Goal: Task Accomplishment & Management: Use online tool/utility

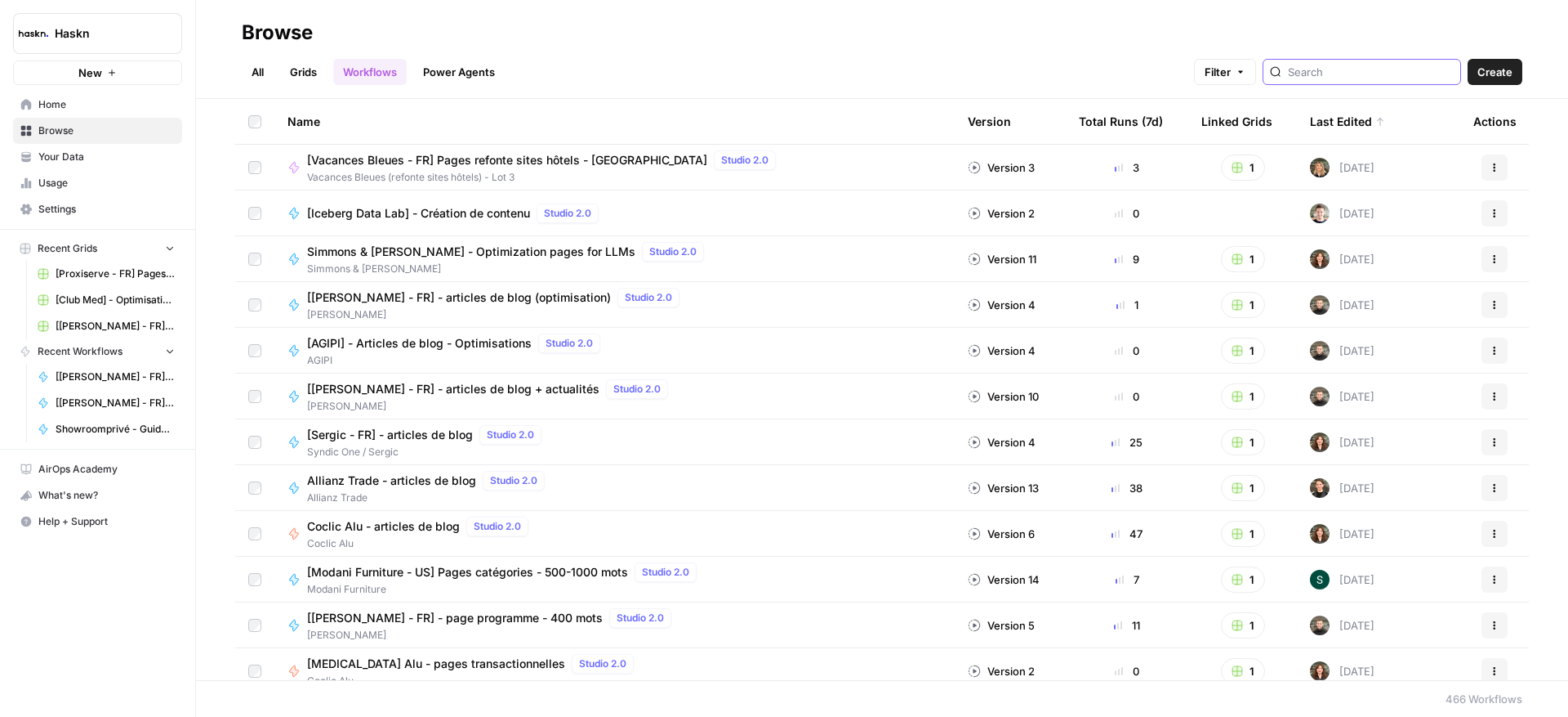
click at [1391, 72] on input "search" at bounding box center [1371, 71] width 166 height 17
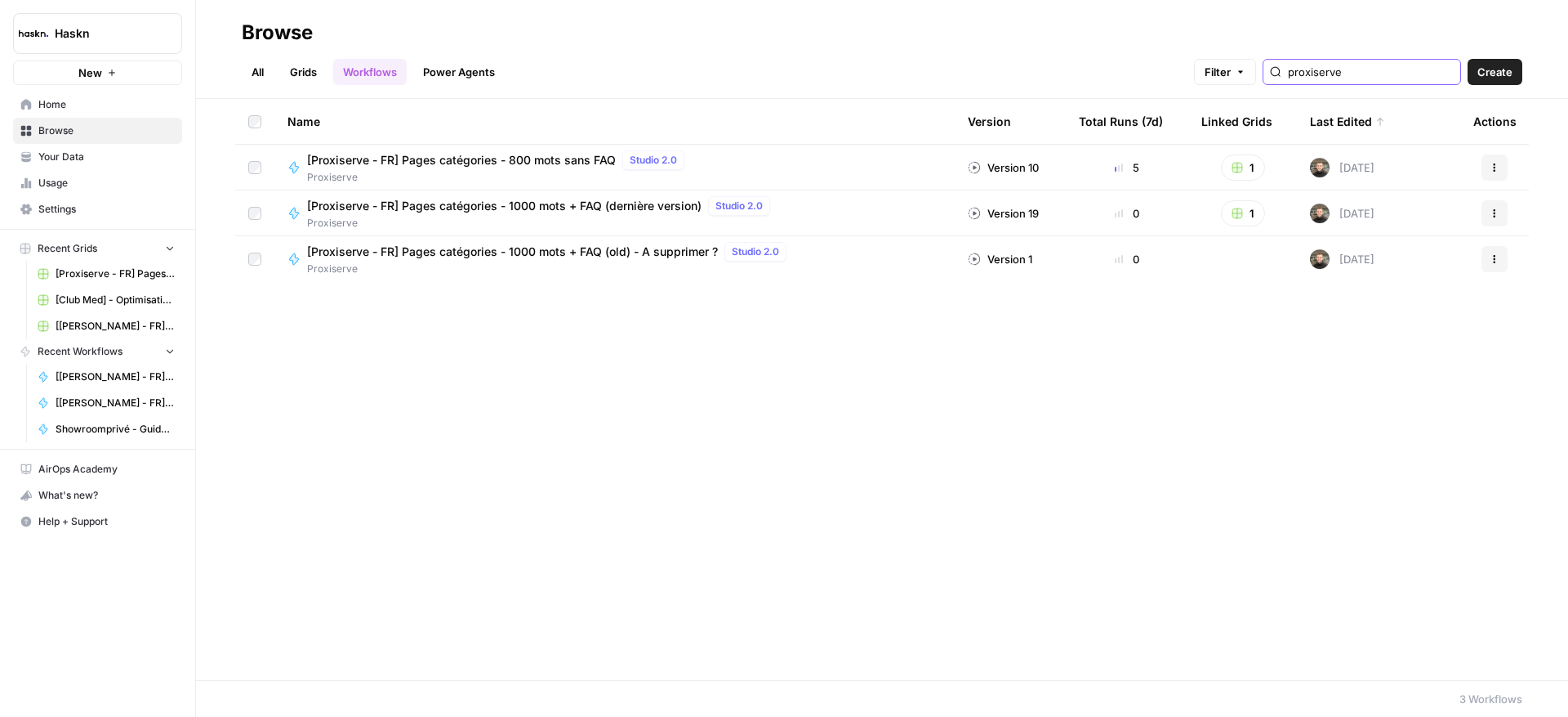
type input "proxiserve"
drag, startPoint x: 260, startPoint y: 69, endPoint x: 304, endPoint y: 79, distance: 45.1
click at [260, 69] on link "All" at bounding box center [258, 72] width 32 height 26
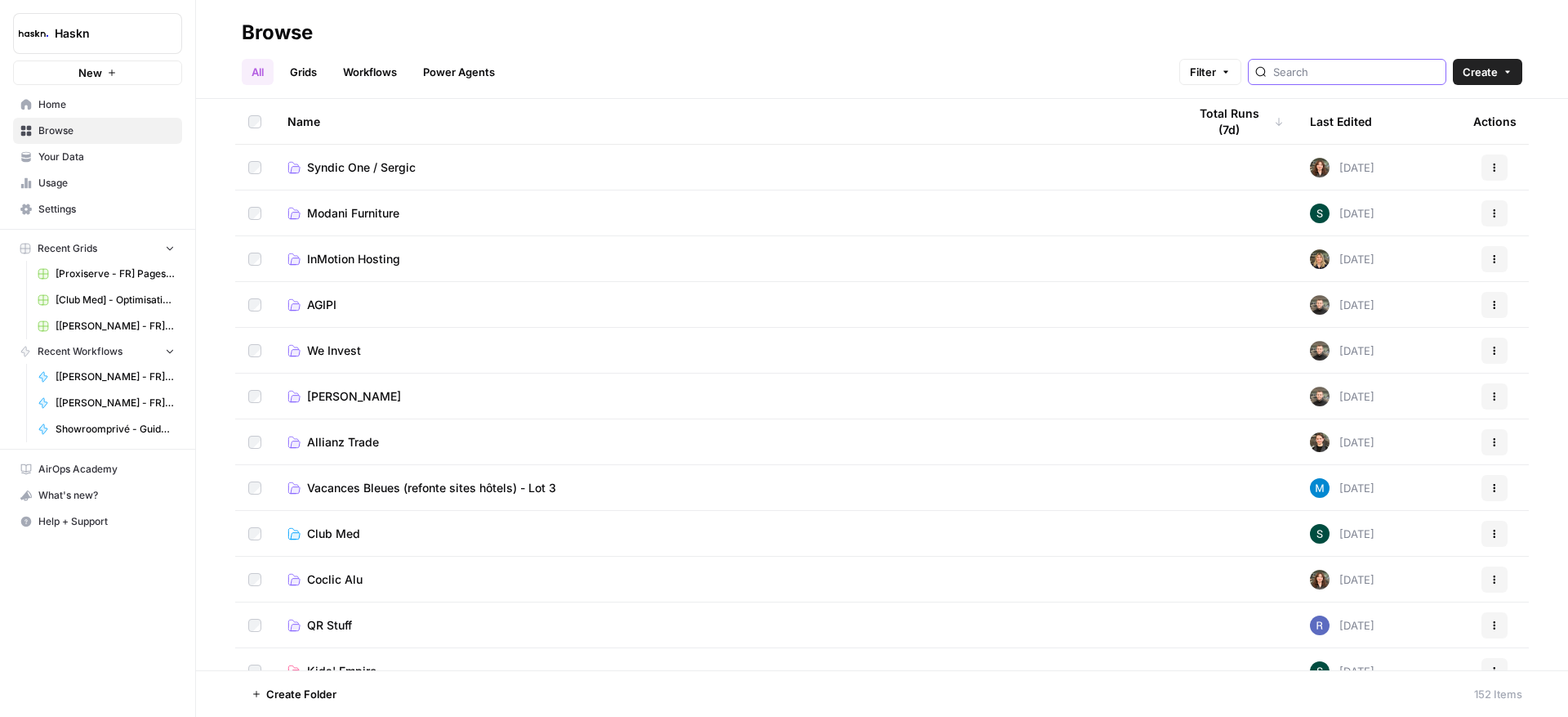
click at [1403, 68] on input "search" at bounding box center [1356, 71] width 166 height 17
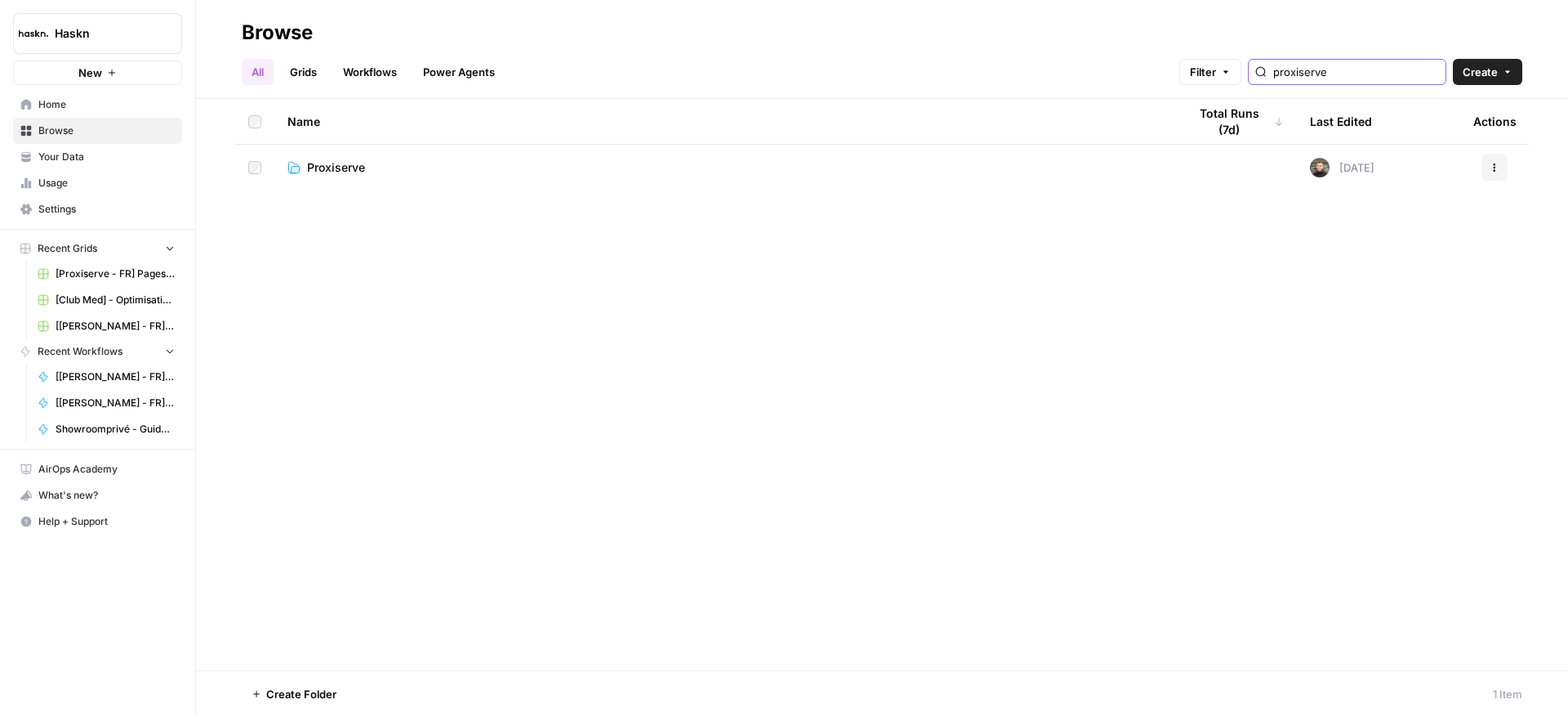
type input "proxiserve"
click at [359, 173] on span "Proxiserve" at bounding box center [336, 167] width 58 height 17
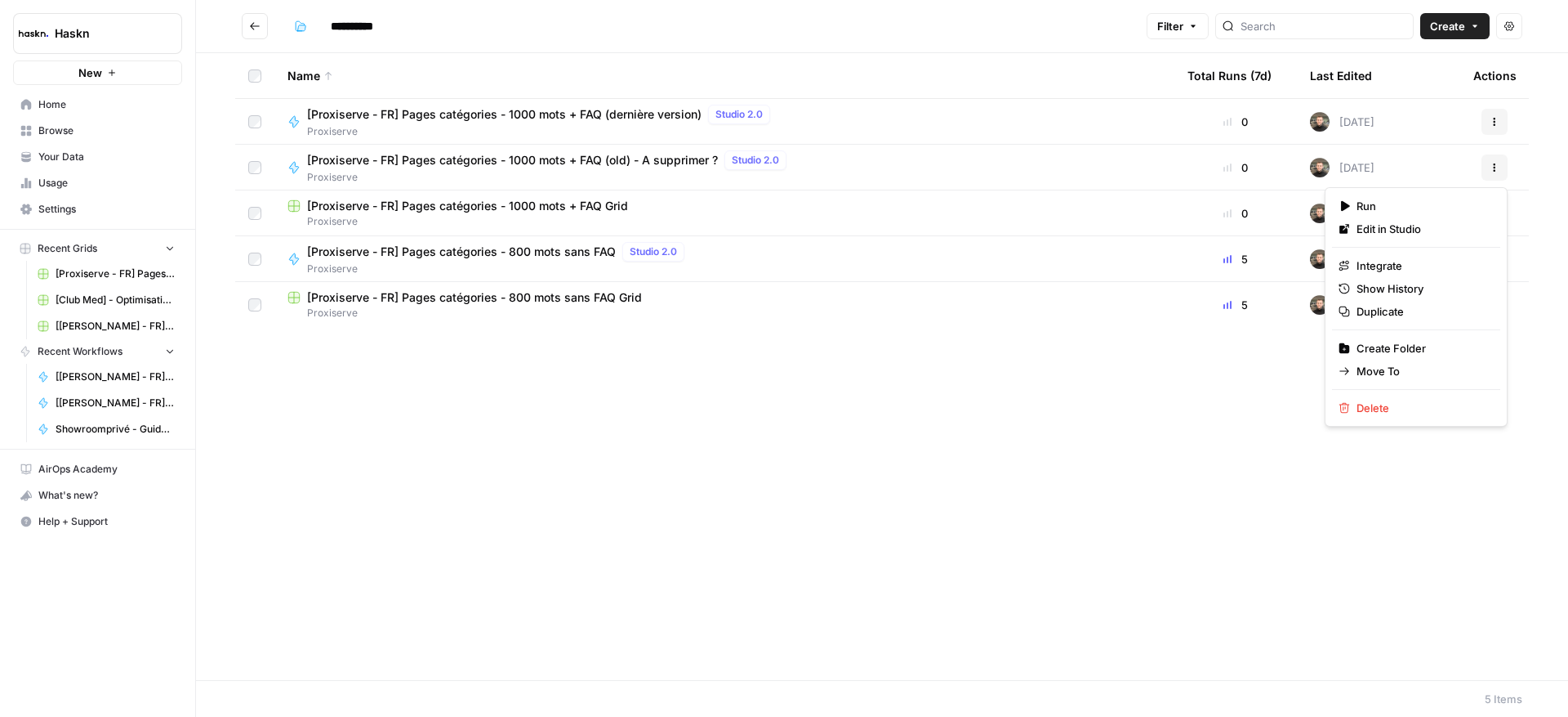
click at [1495, 170] on icon "button" at bounding box center [1495, 170] width 3 height 3
click at [1396, 406] on span "Delete" at bounding box center [1422, 407] width 131 height 17
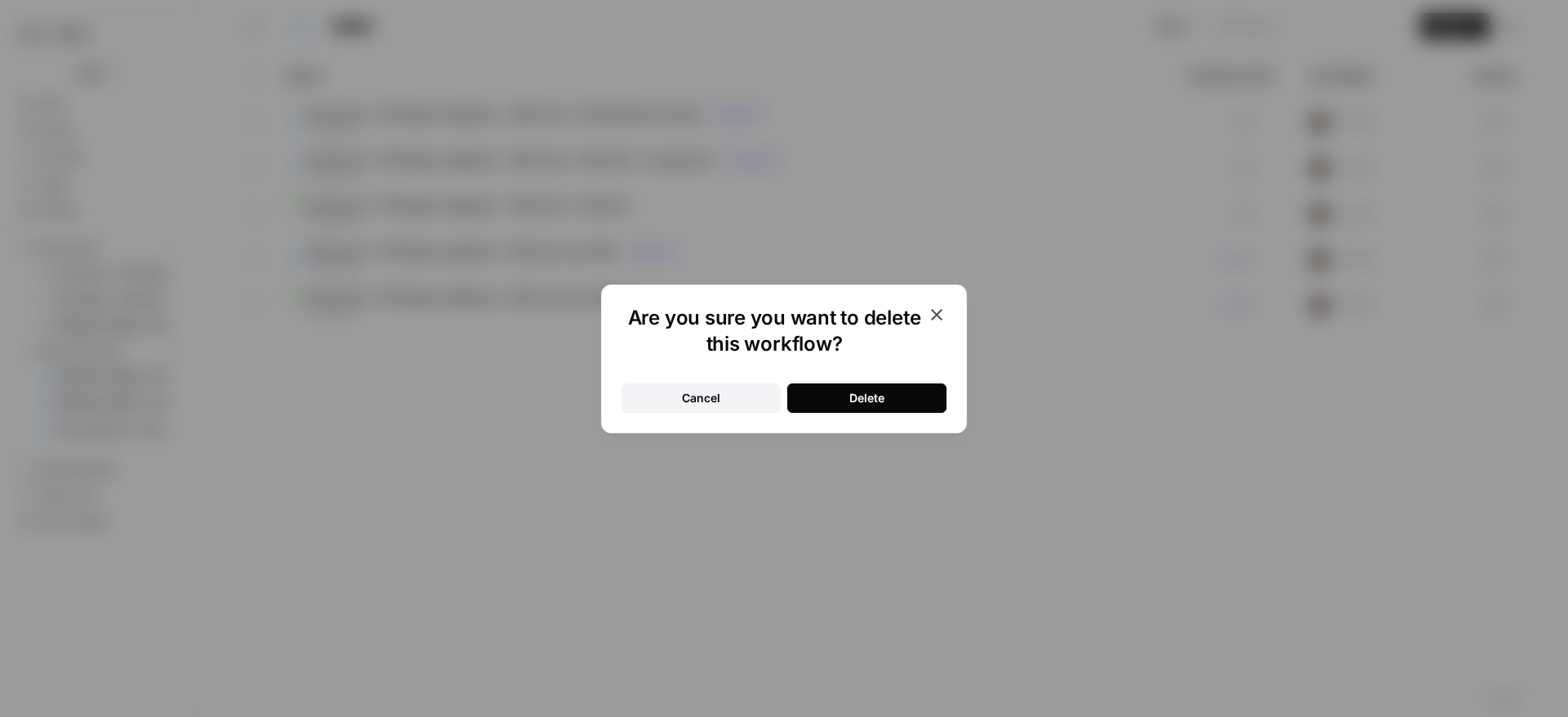
click at [876, 399] on div "Delete" at bounding box center [867, 398] width 35 height 17
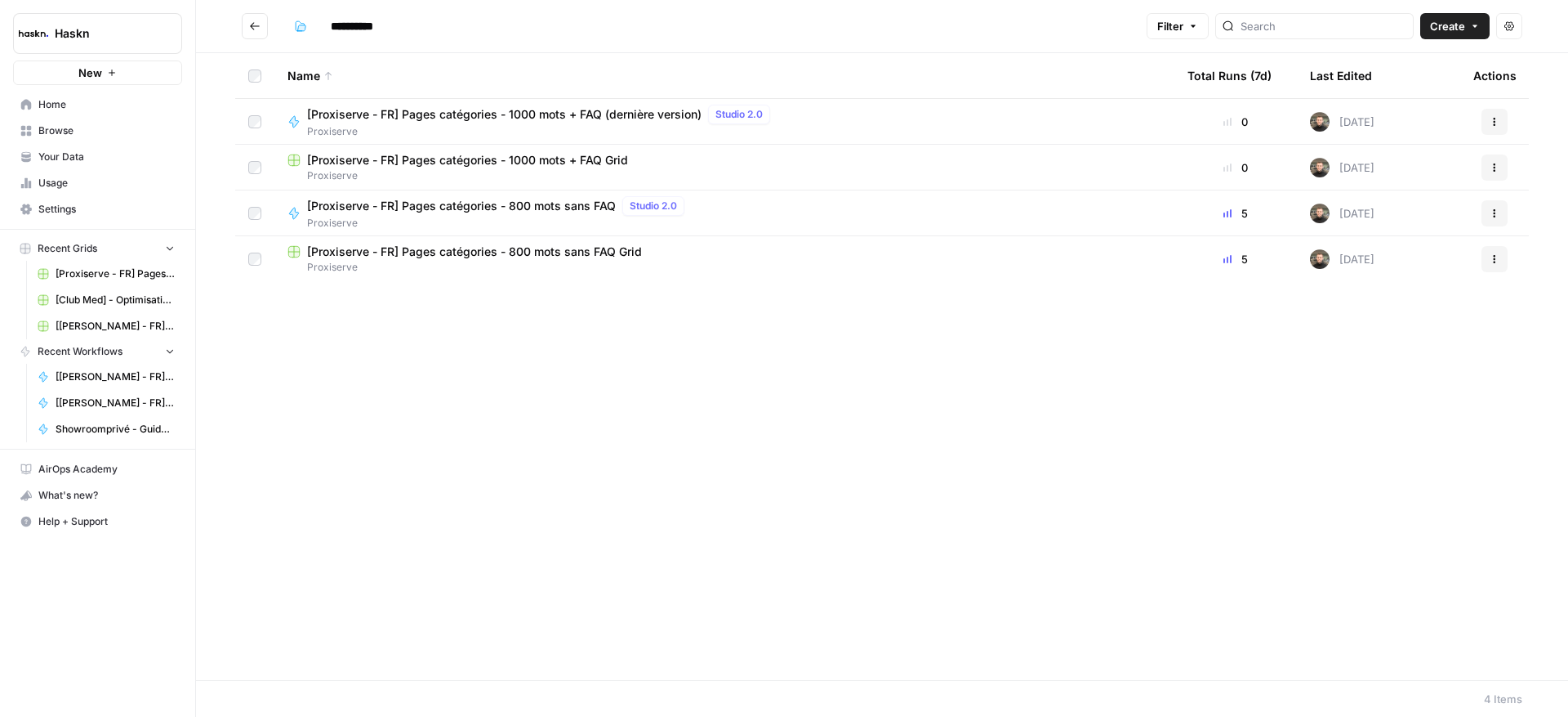
click at [602, 210] on span "[Proxiserve - FR] Pages catégories - 800 mots sans FAQ" at bounding box center [461, 206] width 309 height 17
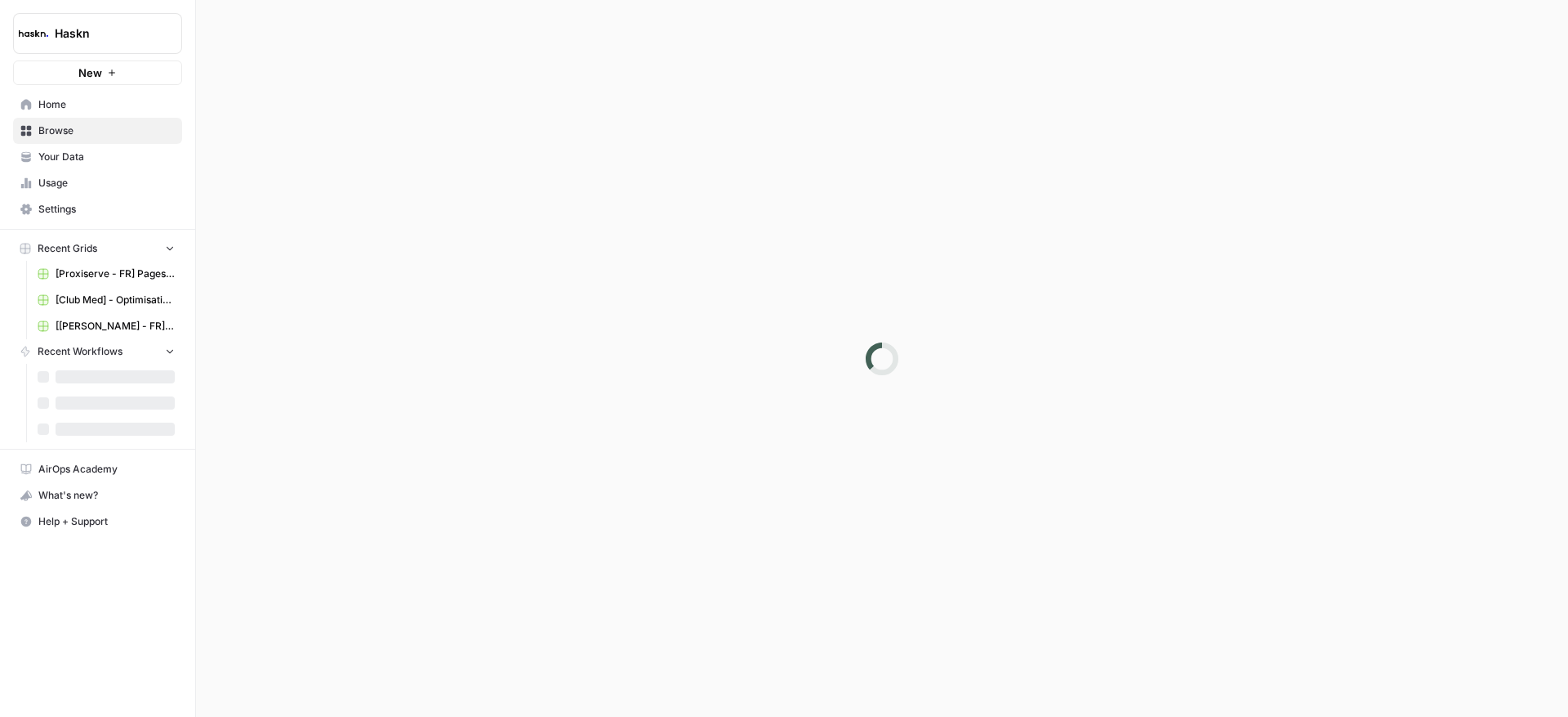
click at [603, 210] on div at bounding box center [882, 358] width 1372 height 717
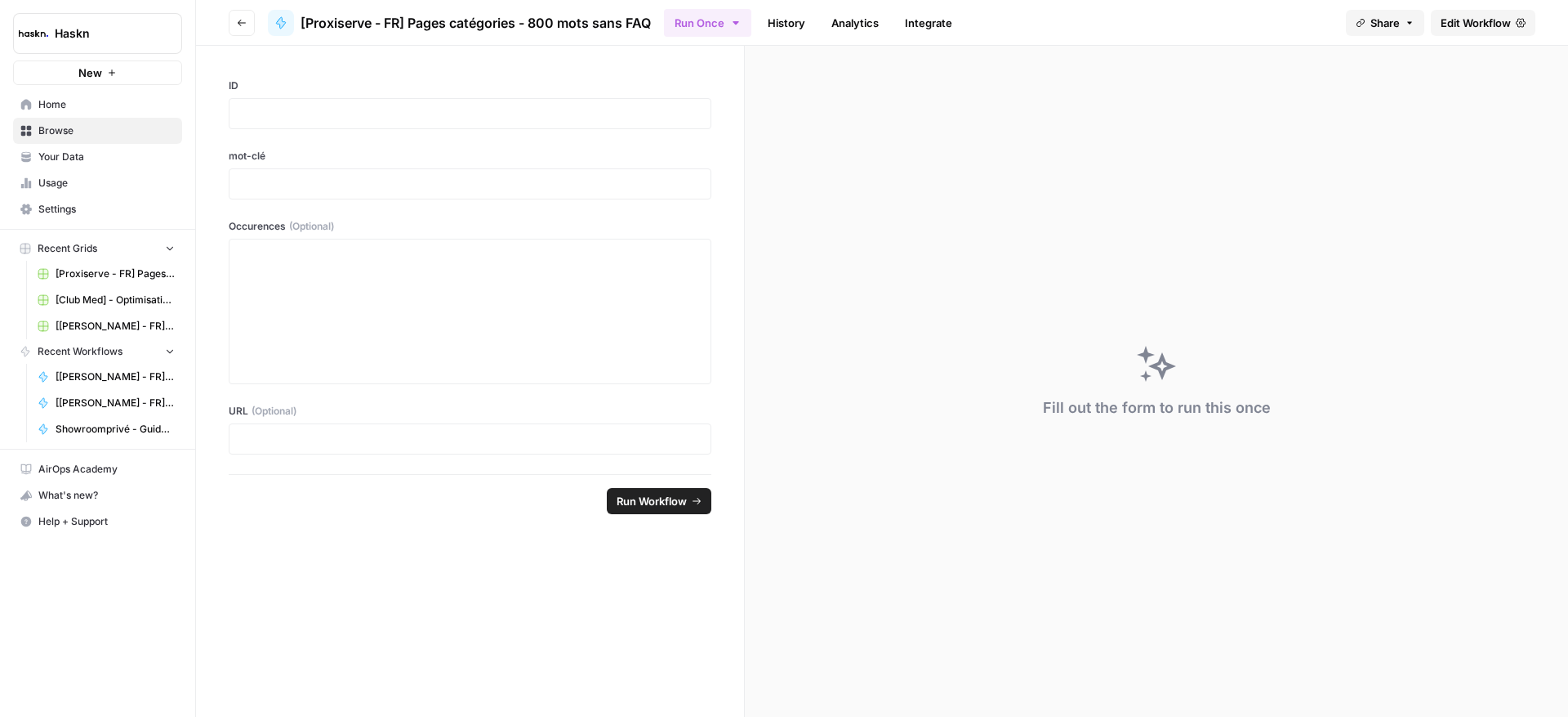
click at [1462, 24] on span "Edit Workflow" at bounding box center [1476, 23] width 70 height 17
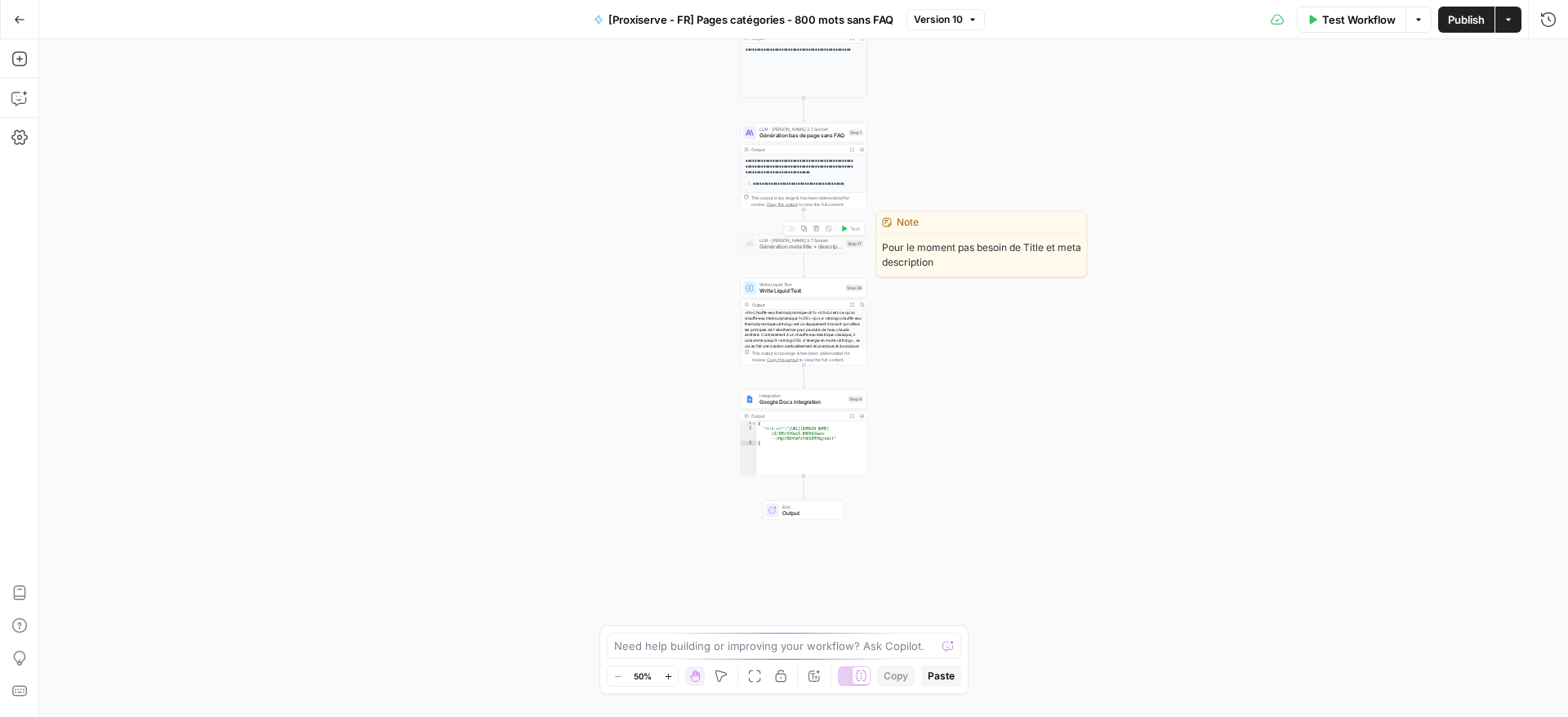
click at [827, 245] on span "Génération meta title + description" at bounding box center [801, 246] width 84 height 8
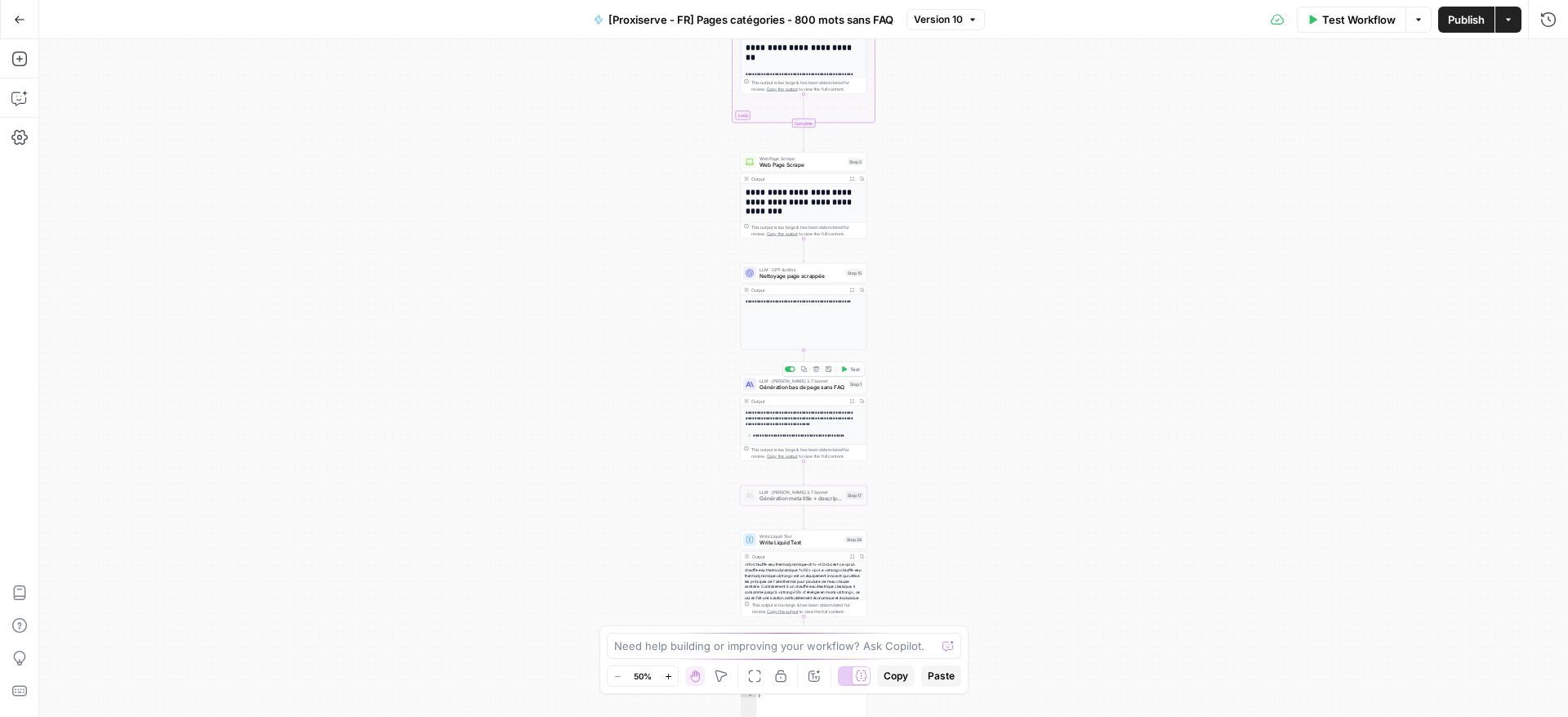
drag, startPoint x: 813, startPoint y: 385, endPoint x: 905, endPoint y: 393, distance: 92.3
click at [813, 386] on span "Génération bas de page sans FAQ" at bounding box center [803, 387] width 86 height 8
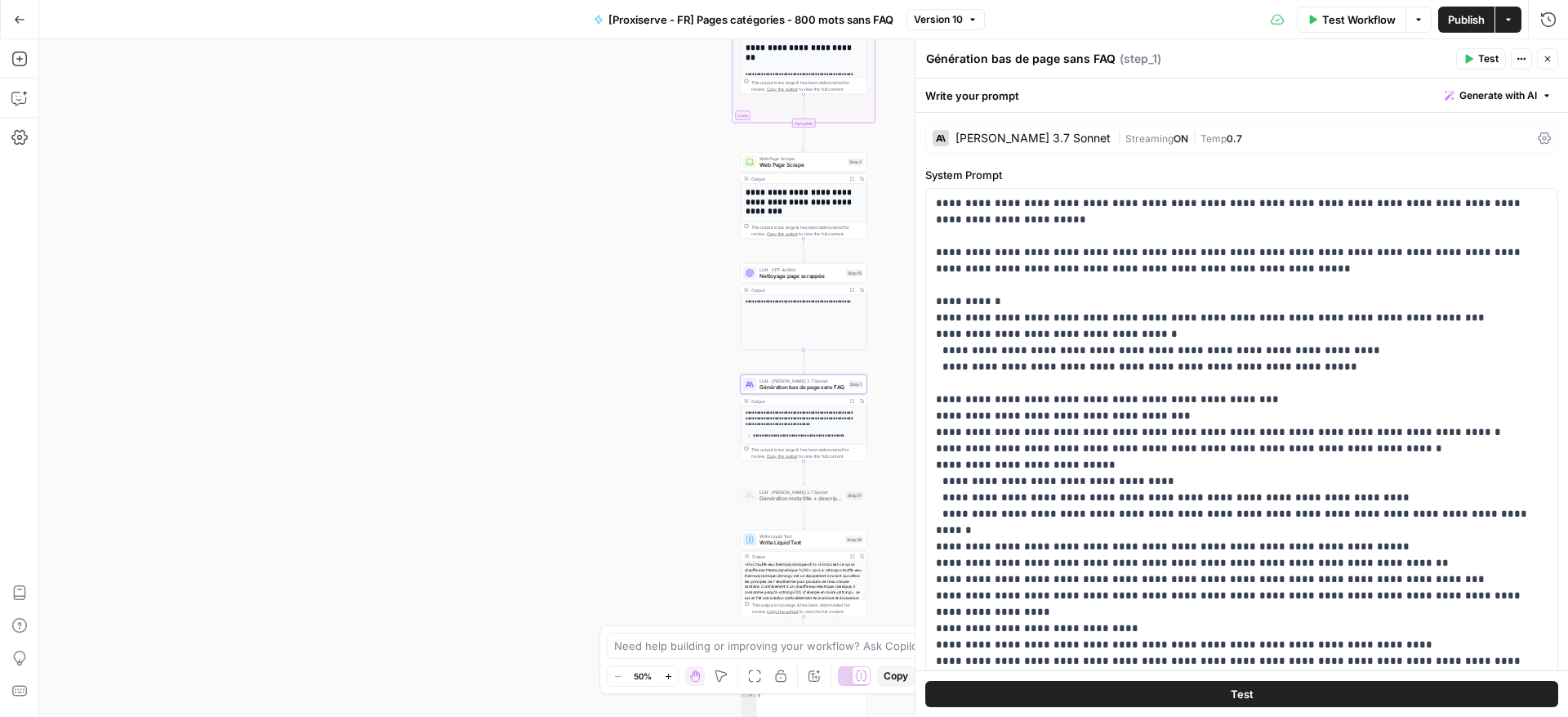
click at [1543, 55] on icon "button" at bounding box center [1547, 58] width 10 height 10
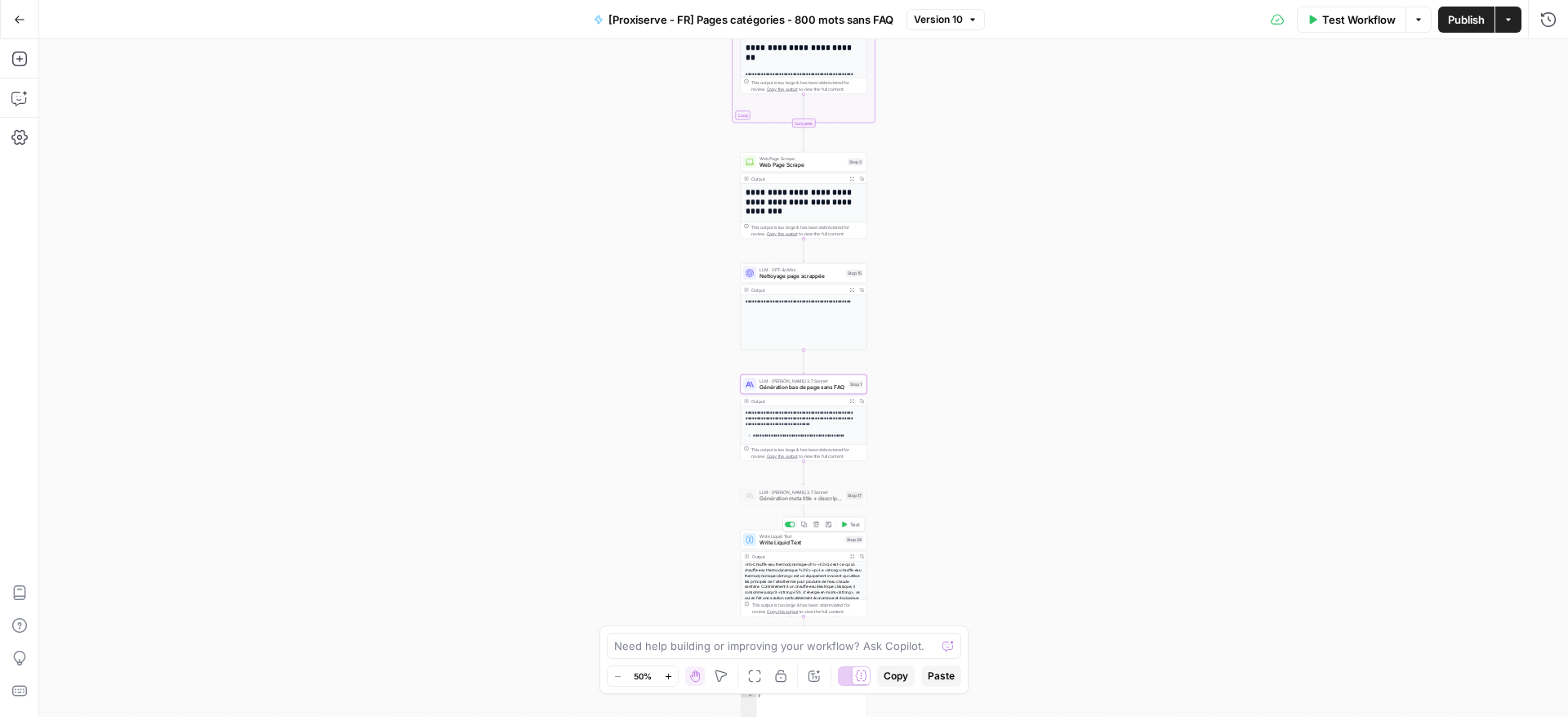
click at [824, 545] on span "Write Liquid Text" at bounding box center [801, 542] width 83 height 8
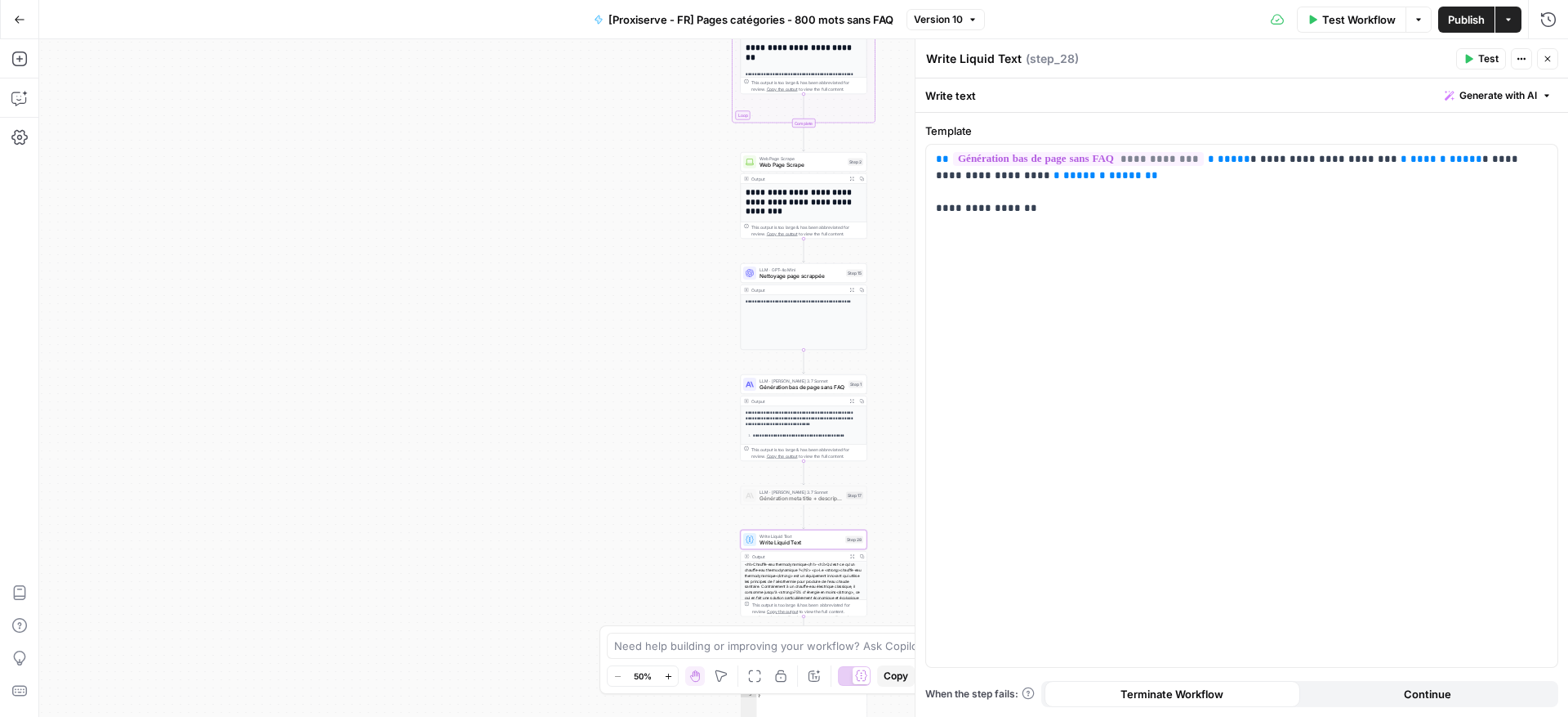
click at [823, 268] on span "LLM · GPT-4o Mini" at bounding box center [801, 269] width 84 height 6
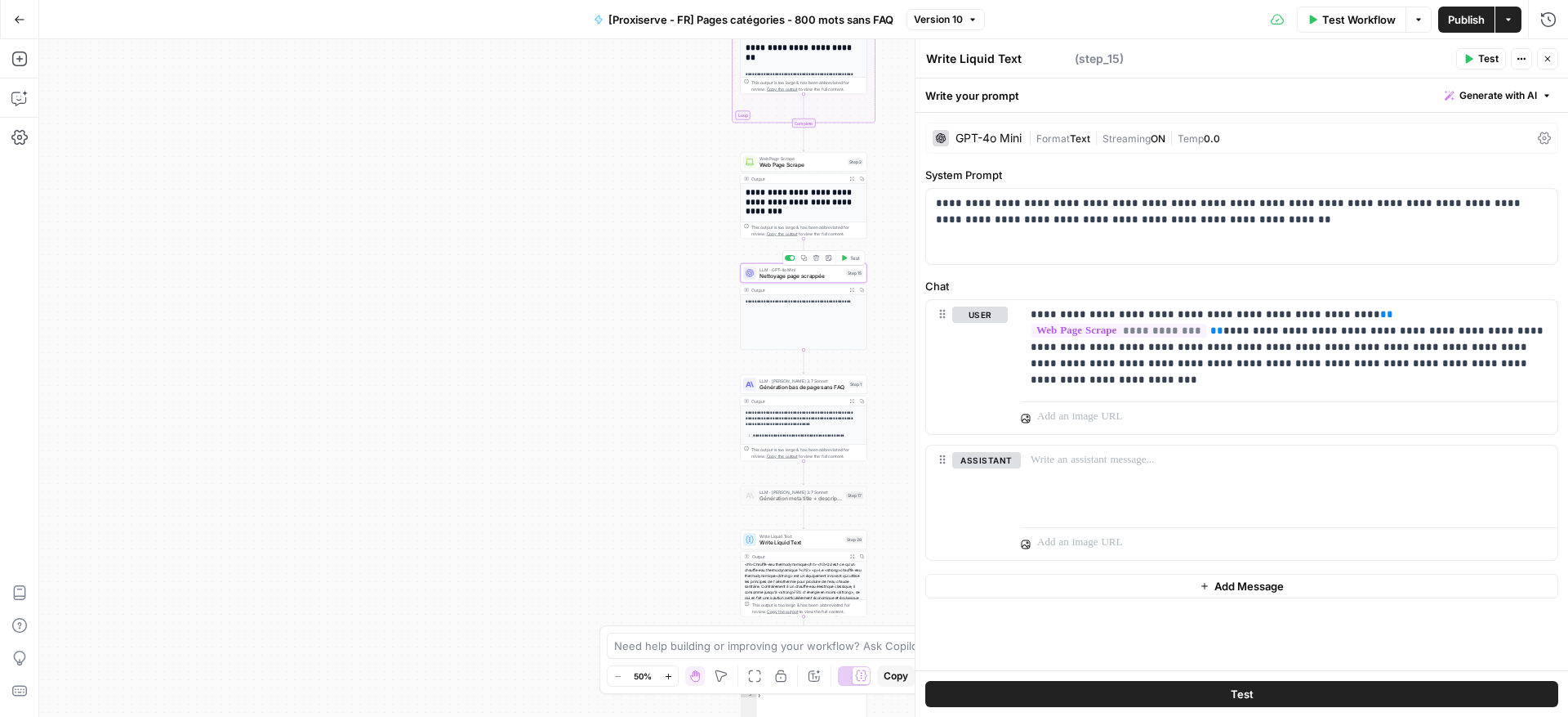
type textarea "Nettoyage page scrappée"
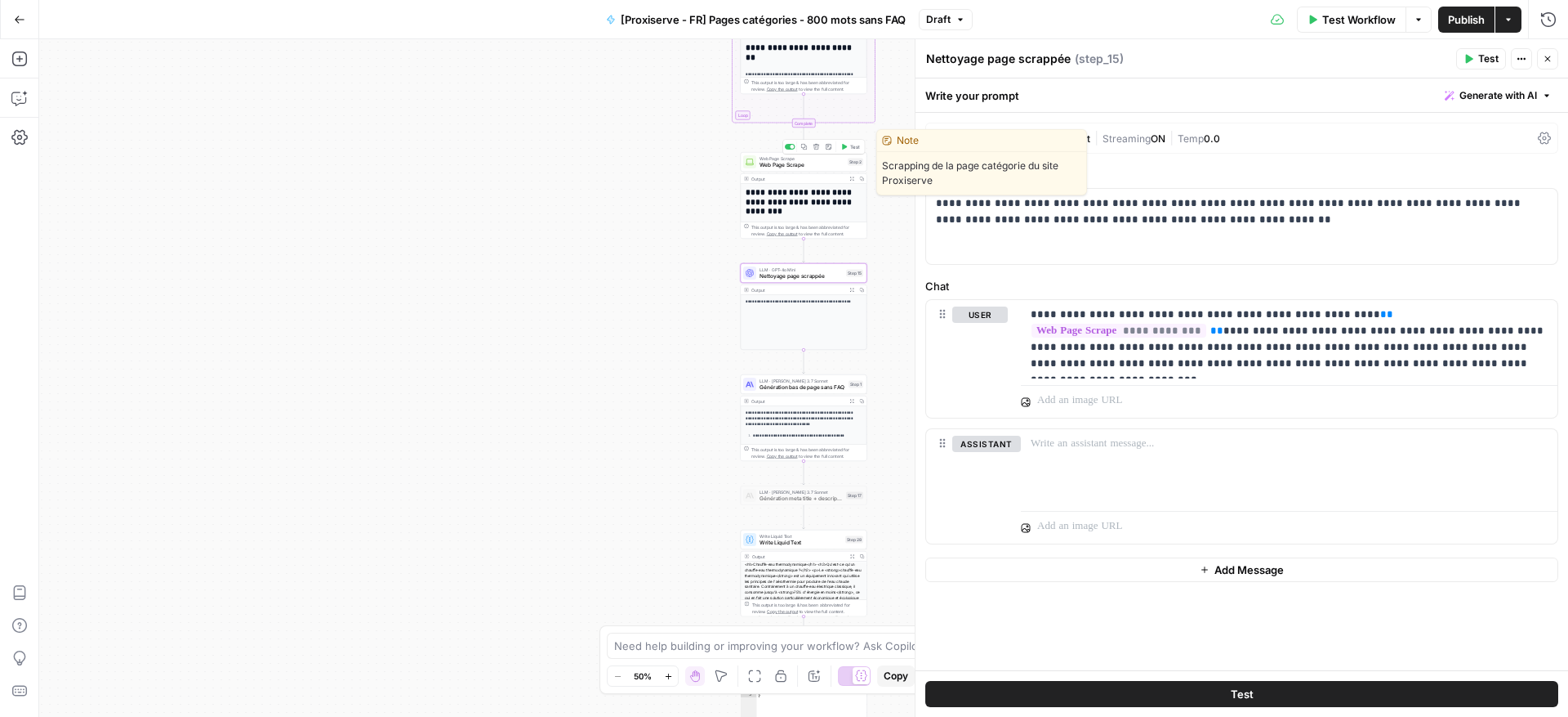
click at [778, 161] on span "Web Page Scrape" at bounding box center [802, 165] width 85 height 8
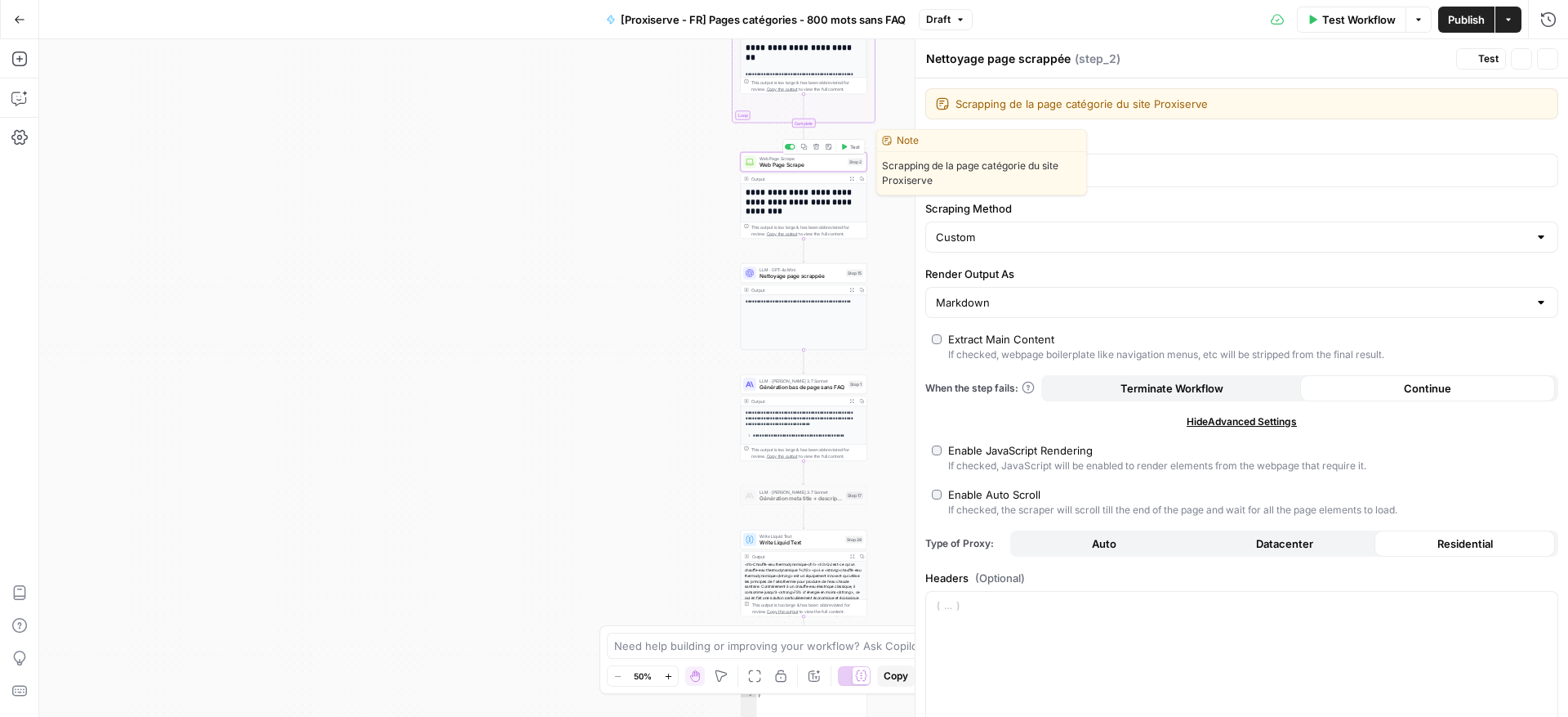
type textarea "Web Page Scrape"
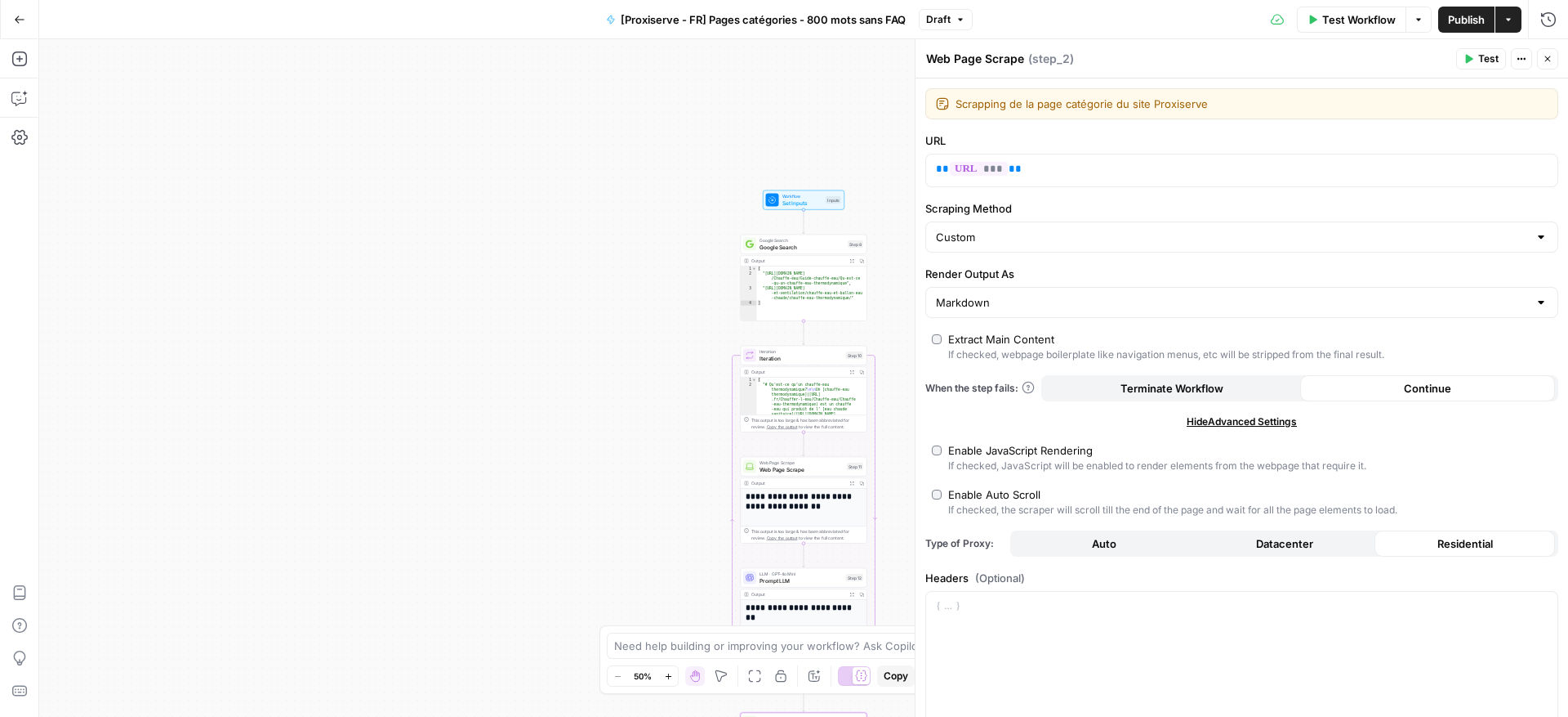
click at [777, 243] on span "Google Search" at bounding box center [802, 246] width 85 height 8
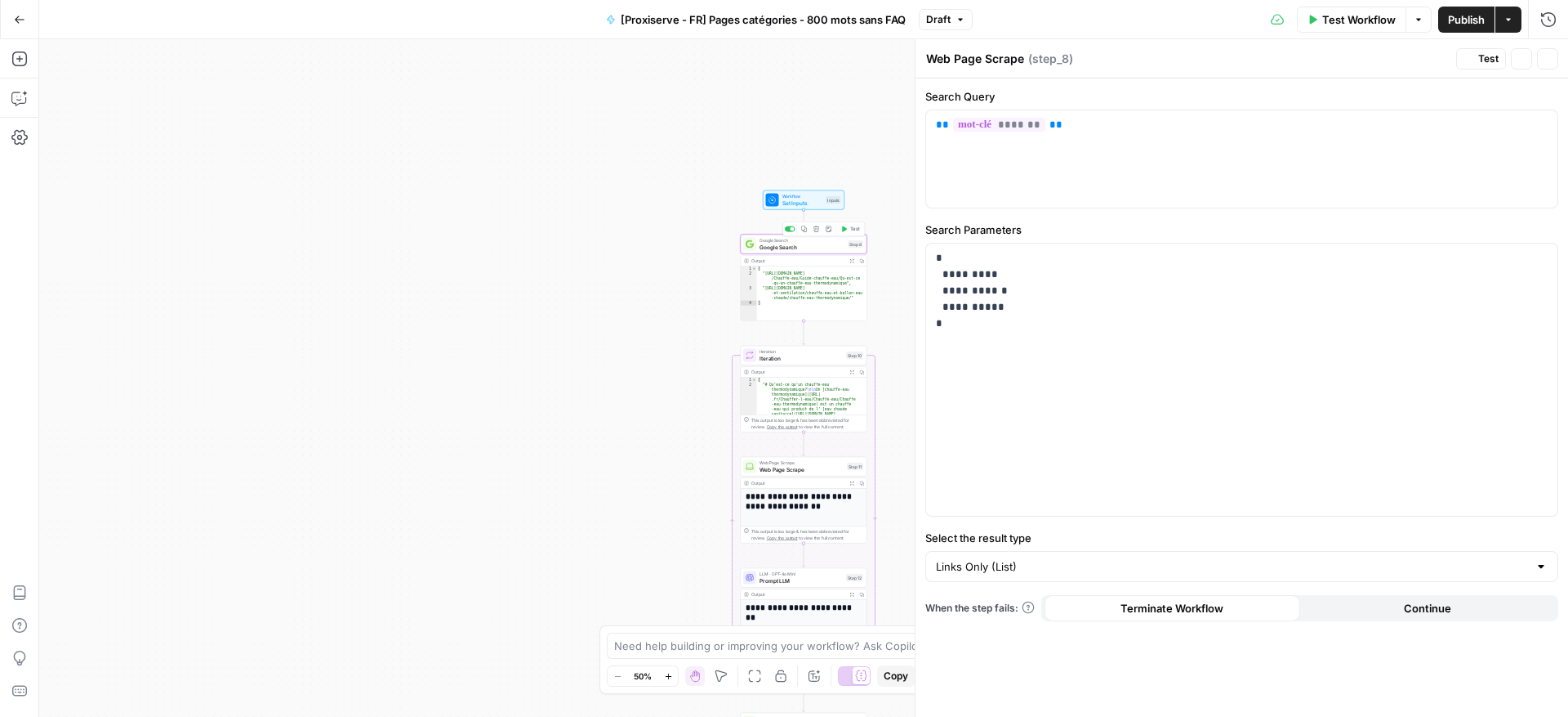
type textarea "Google Search"
click at [1550, 52] on button "Close" at bounding box center [1548, 59] width 21 height 21
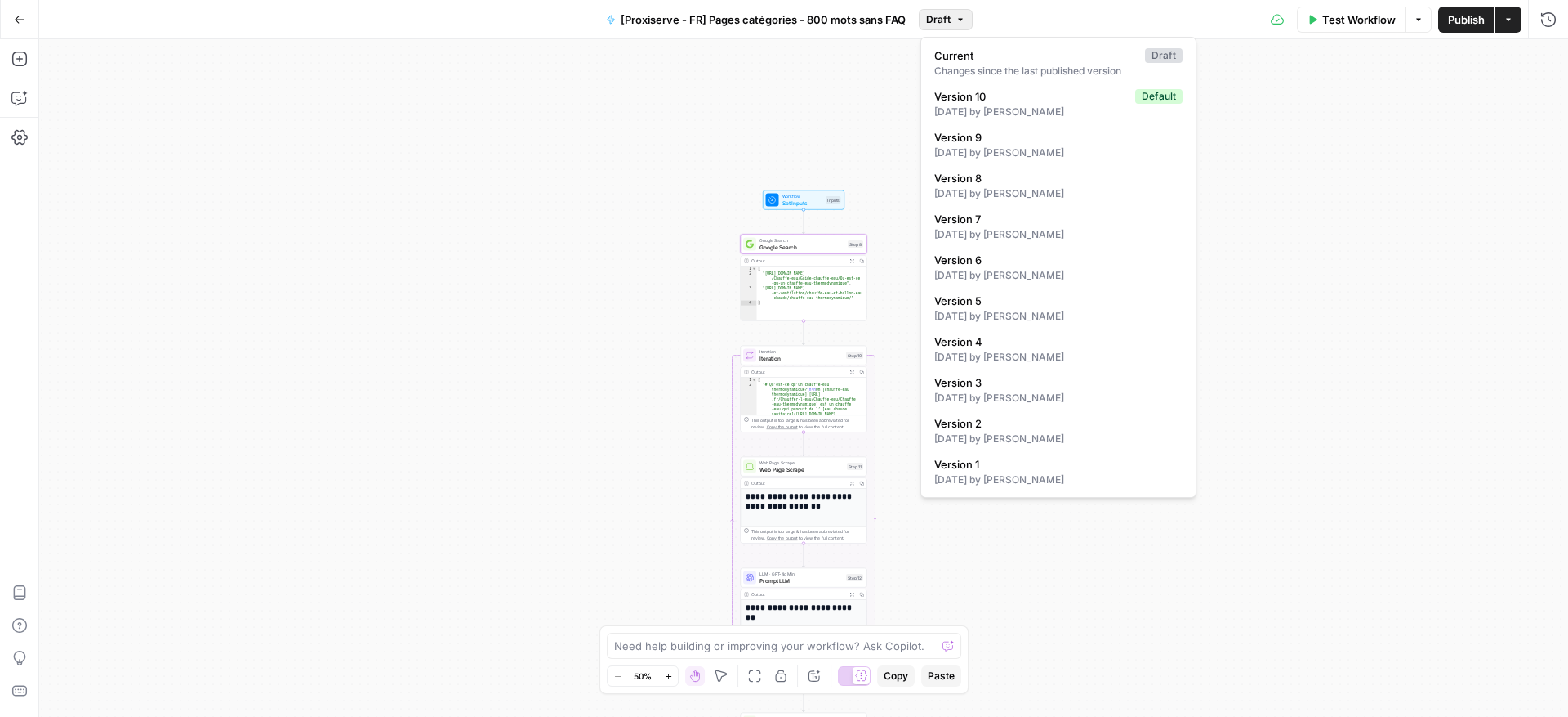
click at [934, 28] on button "Draft" at bounding box center [945, 19] width 54 height 21
click at [868, 96] on div "Workflow Set Inputs Inputs Google Search Google Search Step 8 Output Expand Out…" at bounding box center [804, 378] width 1529 height 677
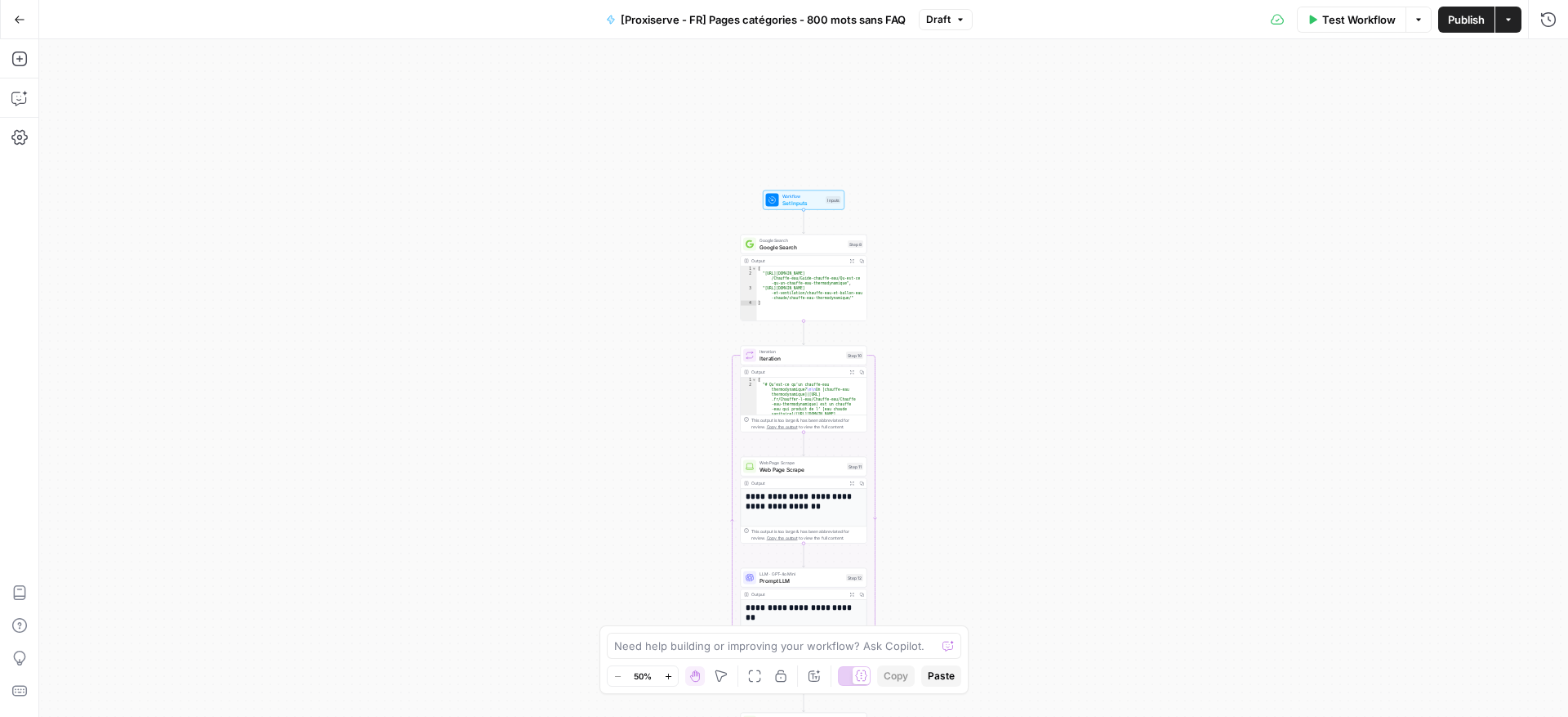
click at [960, 26] on button "Draft" at bounding box center [945, 19] width 54 height 21
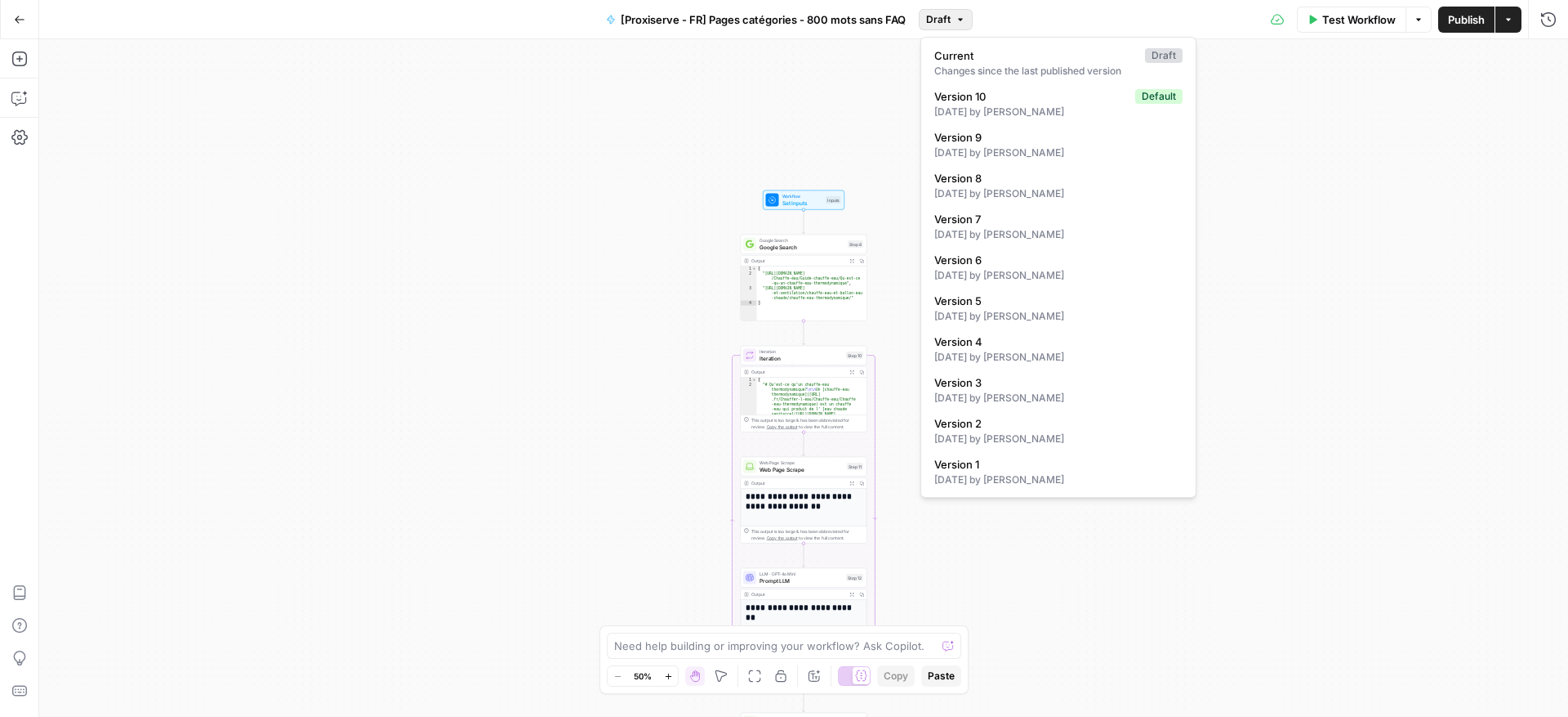
click at [828, 127] on div "Workflow Set Inputs Inputs Google Search Google Search Step 8 Output Expand Out…" at bounding box center [804, 378] width 1529 height 677
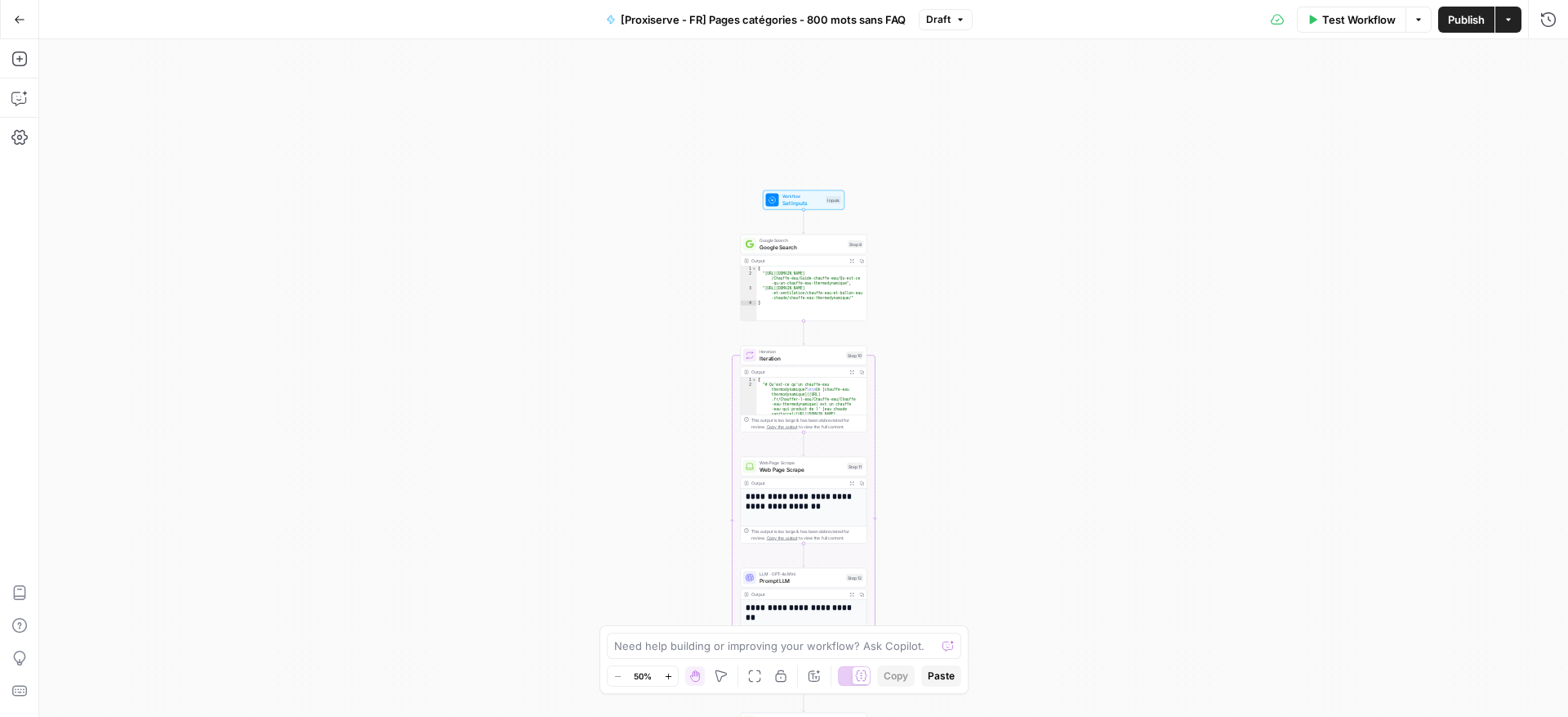
drag, startPoint x: 1516, startPoint y: 28, endPoint x: 1522, endPoint y: 66, distance: 38.5
click at [1516, 27] on button "Actions" at bounding box center [1509, 19] width 26 height 26
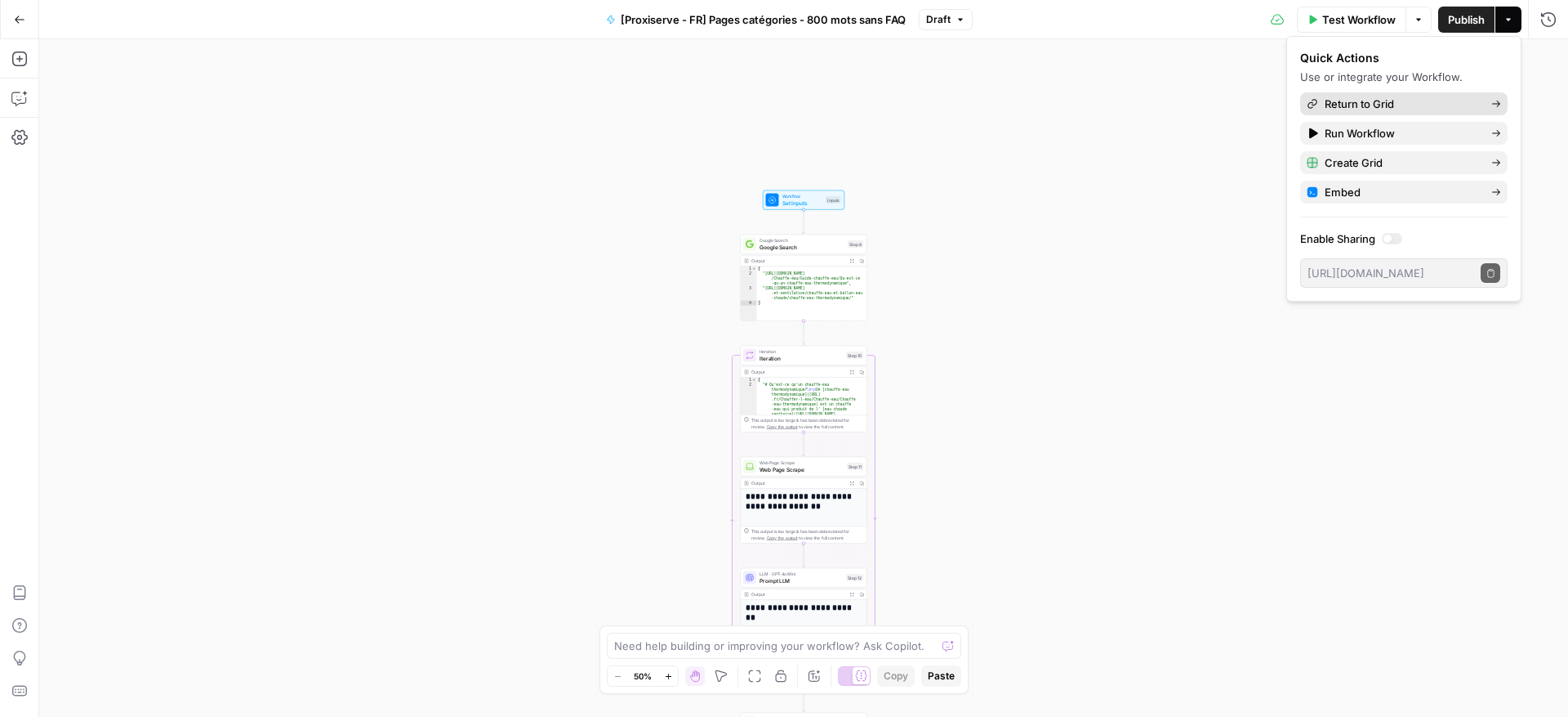
click at [1426, 106] on span "Return to Grid" at bounding box center [1401, 104] width 154 height 17
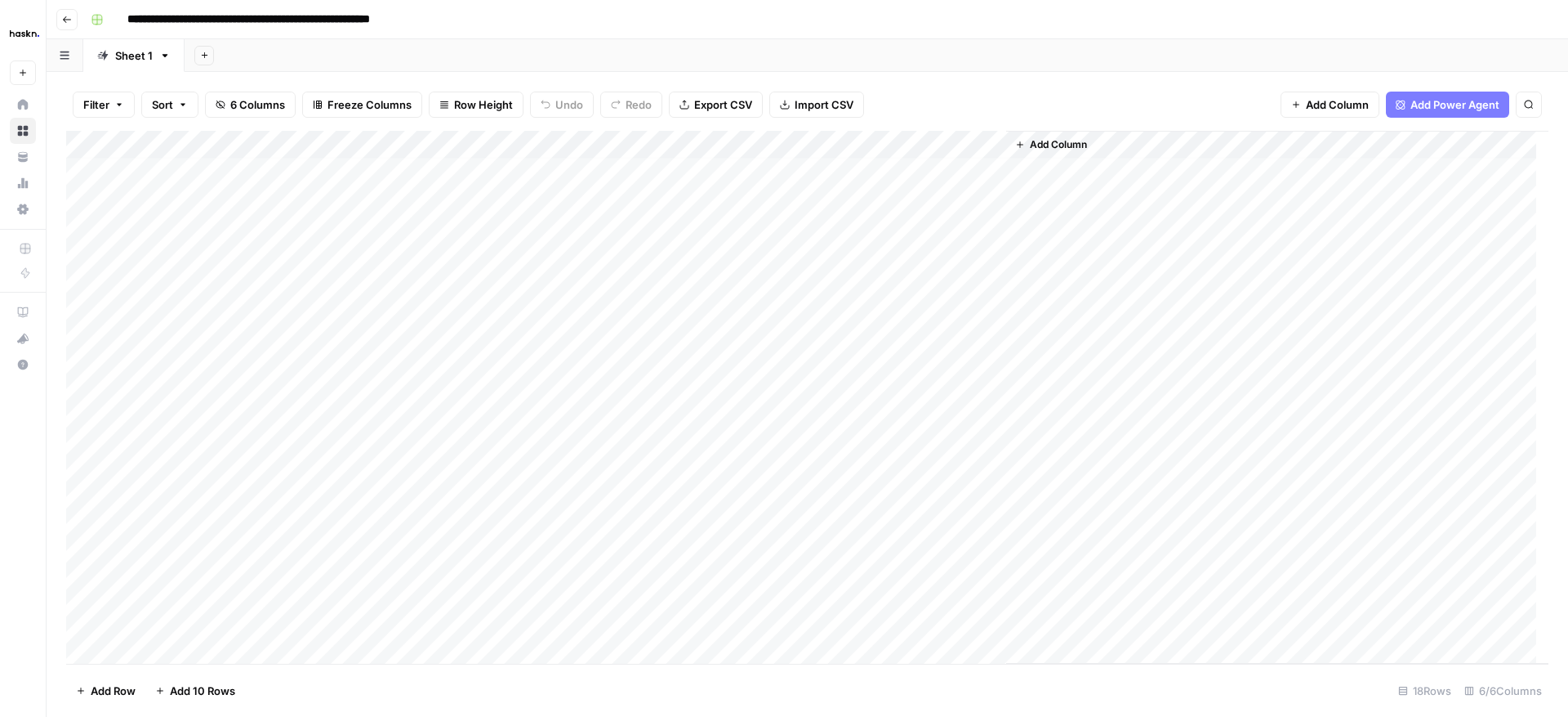
scroll to position [21, 0]
click at [201, 655] on div "Add Column" at bounding box center [807, 398] width 1483 height 533
click at [304, 660] on div "Add Column" at bounding box center [807, 398] width 1483 height 533
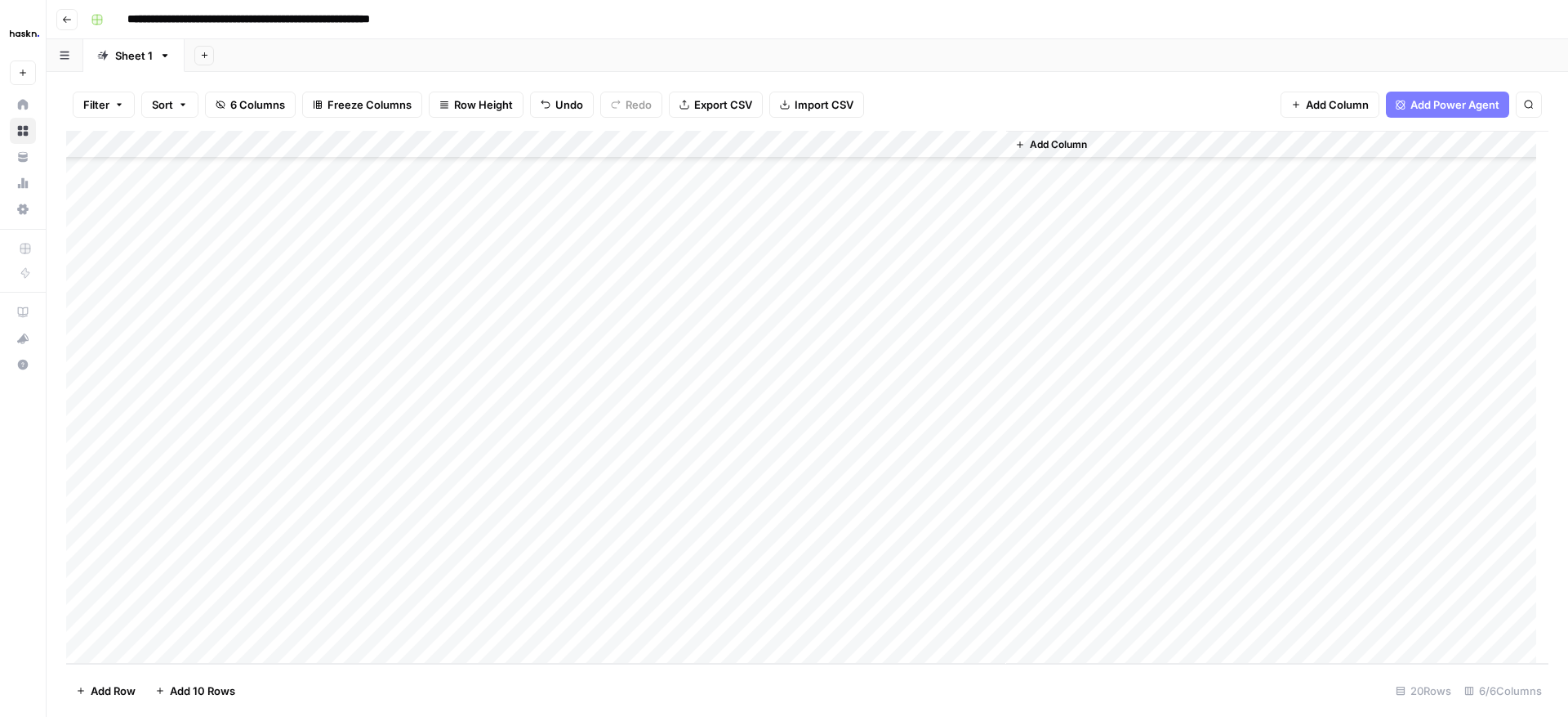
click at [204, 589] on div "Add Column" at bounding box center [807, 398] width 1483 height 533
click at [383, 596] on div "Add Column" at bounding box center [807, 398] width 1483 height 533
click at [533, 589] on div "Add Column" at bounding box center [807, 398] width 1483 height 533
click at [785, 508] on div "Add Column" at bounding box center [807, 398] width 1483 height 533
click at [786, 541] on div "Add Column" at bounding box center [807, 398] width 1483 height 533
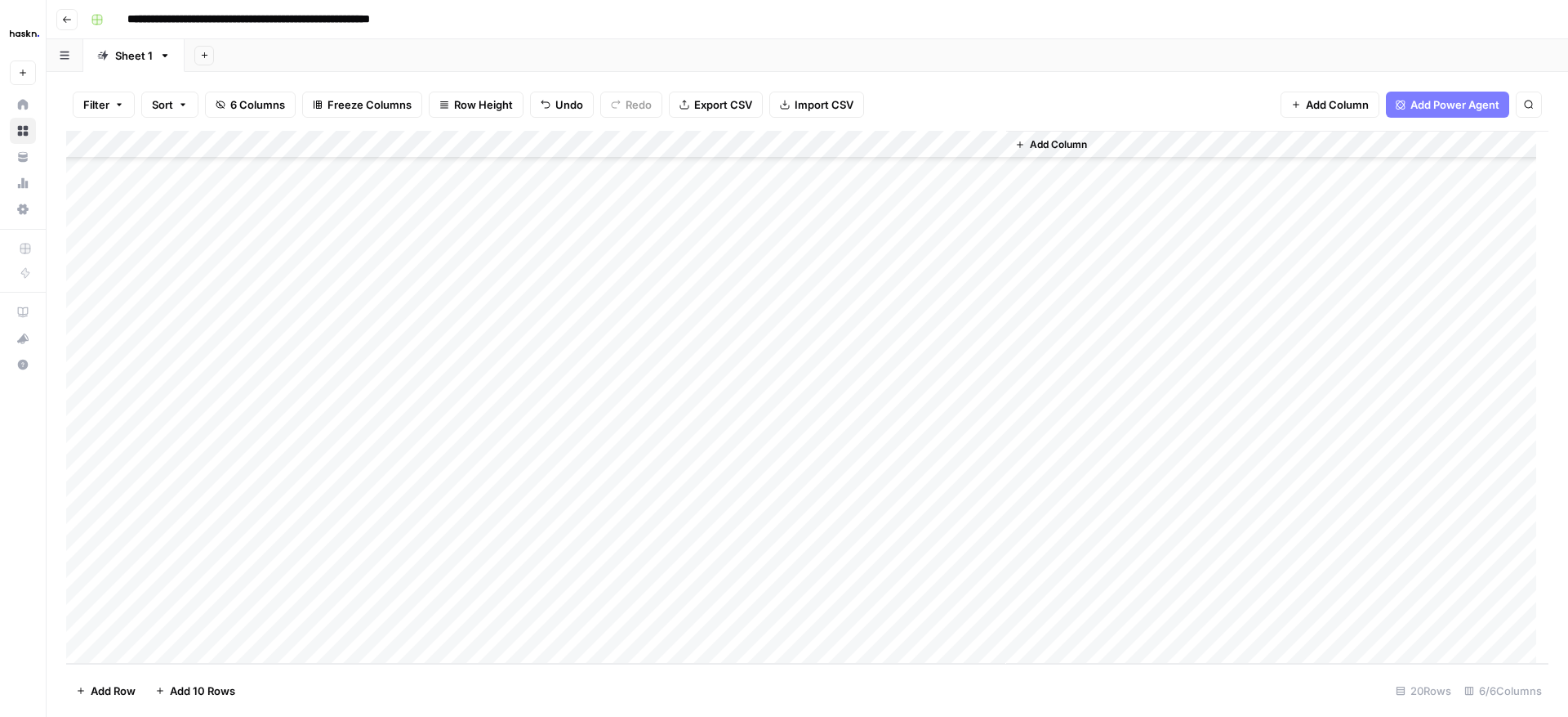
click at [934, 514] on div "Add Column" at bounding box center [807, 398] width 1483 height 533
click at [934, 514] on textarea "**********" at bounding box center [1021, 520] width 327 height 40
click at [974, 555] on div "Add Column" at bounding box center [807, 398] width 1483 height 533
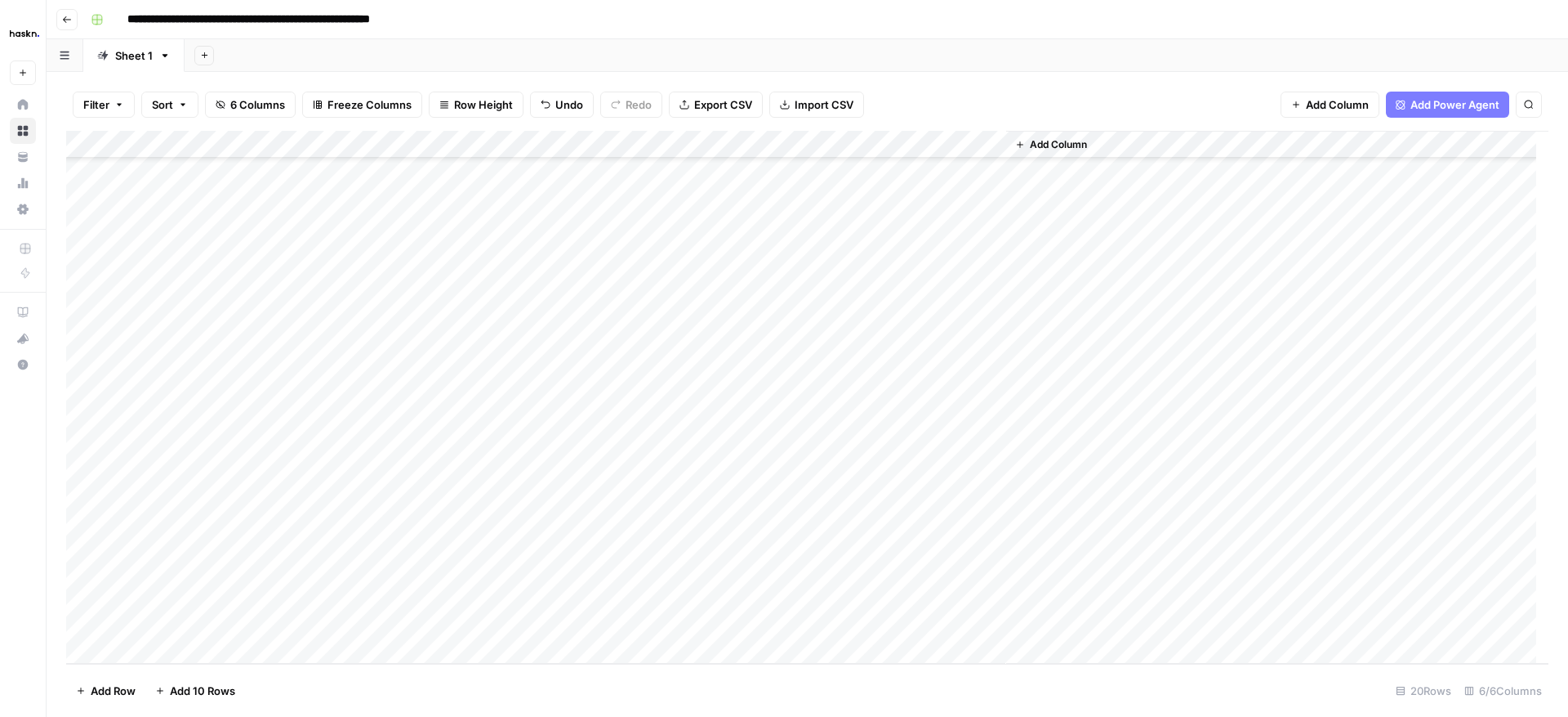
click at [973, 533] on div "Add Column" at bounding box center [807, 398] width 1483 height 533
click at [973, 533] on textarea "**********" at bounding box center [1021, 548] width 327 height 40
click at [761, 567] on div "Add Column" at bounding box center [807, 398] width 1483 height 533
click at [785, 596] on div "Add Column" at bounding box center [807, 398] width 1483 height 533
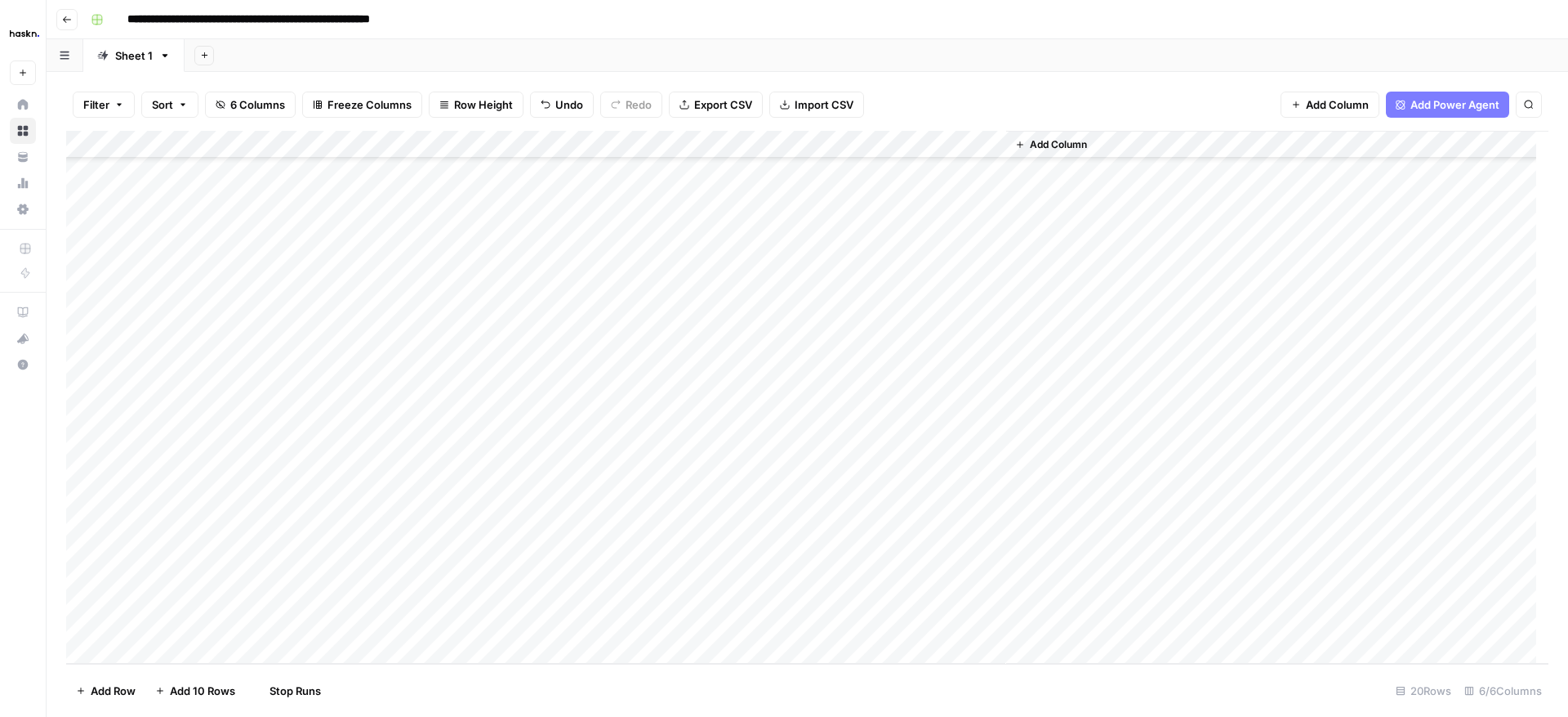
click at [787, 623] on div "Add Column" at bounding box center [807, 398] width 1483 height 533
click at [839, 567] on div "Add Column" at bounding box center [807, 398] width 1483 height 533
click at [844, 595] on div "Add Column" at bounding box center [807, 398] width 1483 height 533
click at [842, 629] on div "Add Column" at bounding box center [807, 398] width 1483 height 533
click at [63, 15] on icon "button" at bounding box center [67, 19] width 10 height 10
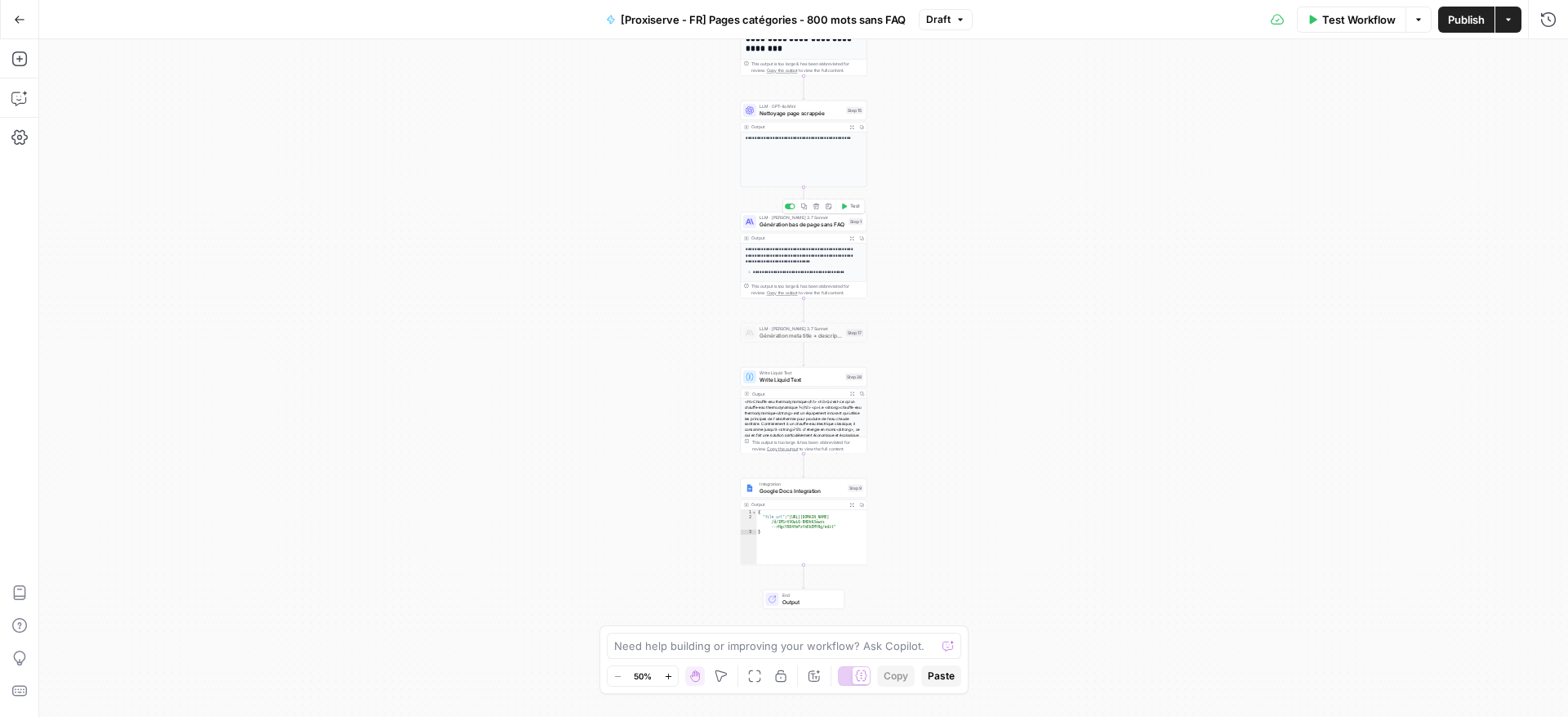
click at [817, 220] on span "Génération bas de page sans FAQ" at bounding box center [803, 223] width 86 height 8
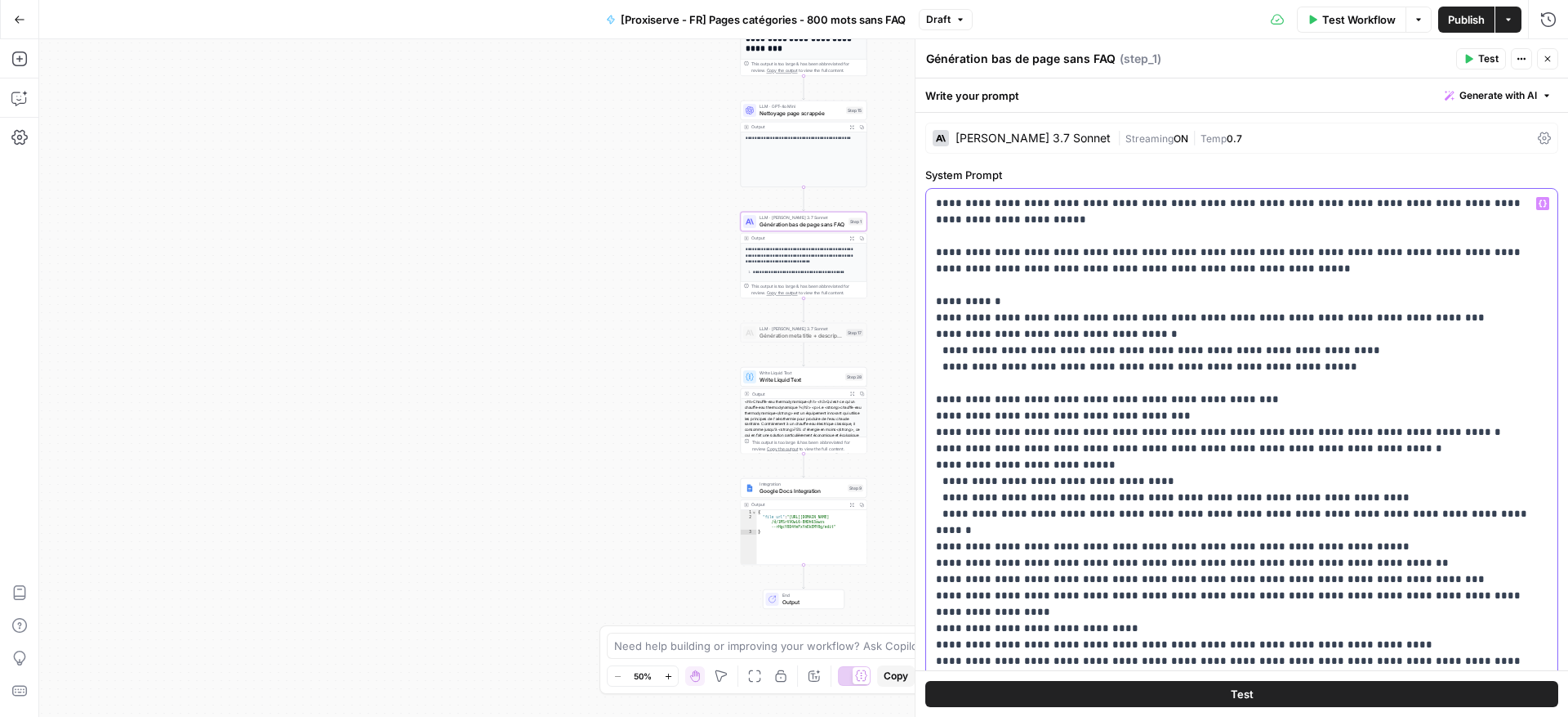
click at [1301, 238] on p "**********" at bounding box center [1236, 473] width 600 height 556
drag, startPoint x: 1072, startPoint y: 417, endPoint x: 1058, endPoint y: 417, distance: 14.0
click at [1058, 417] on p "**********" at bounding box center [1236, 473] width 600 height 556
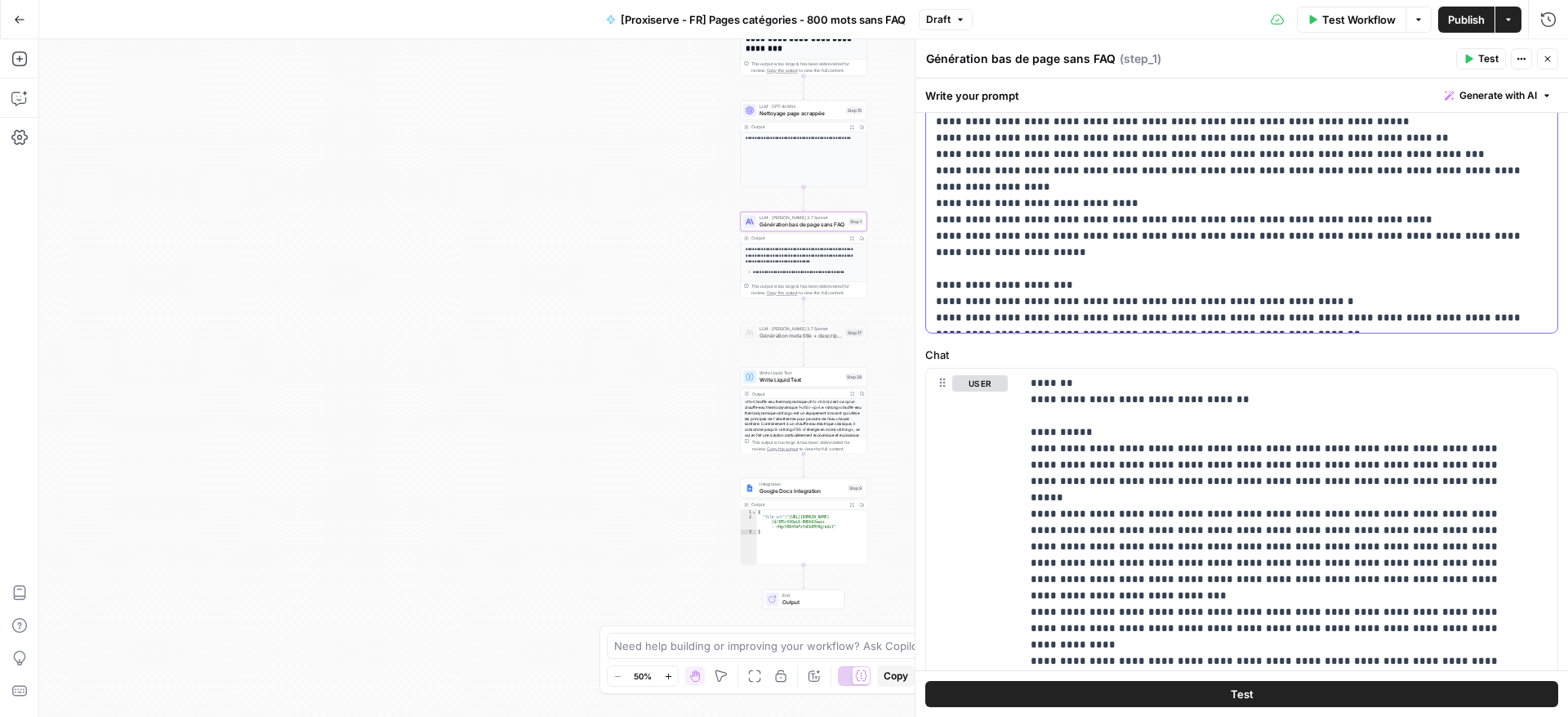
scroll to position [572, 0]
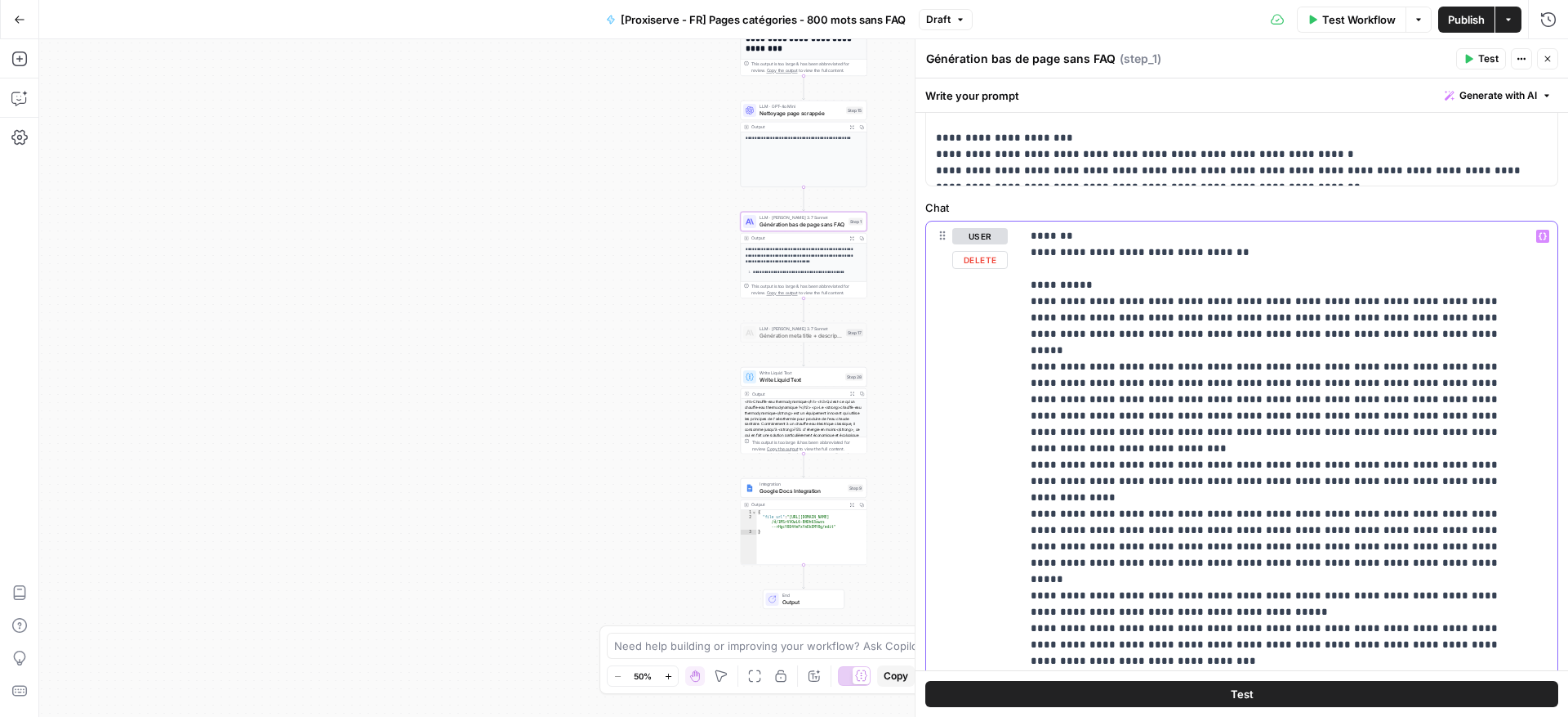
type input "mots"
click at [1491, 201] on icon "button" at bounding box center [1492, 198] width 6 height 6
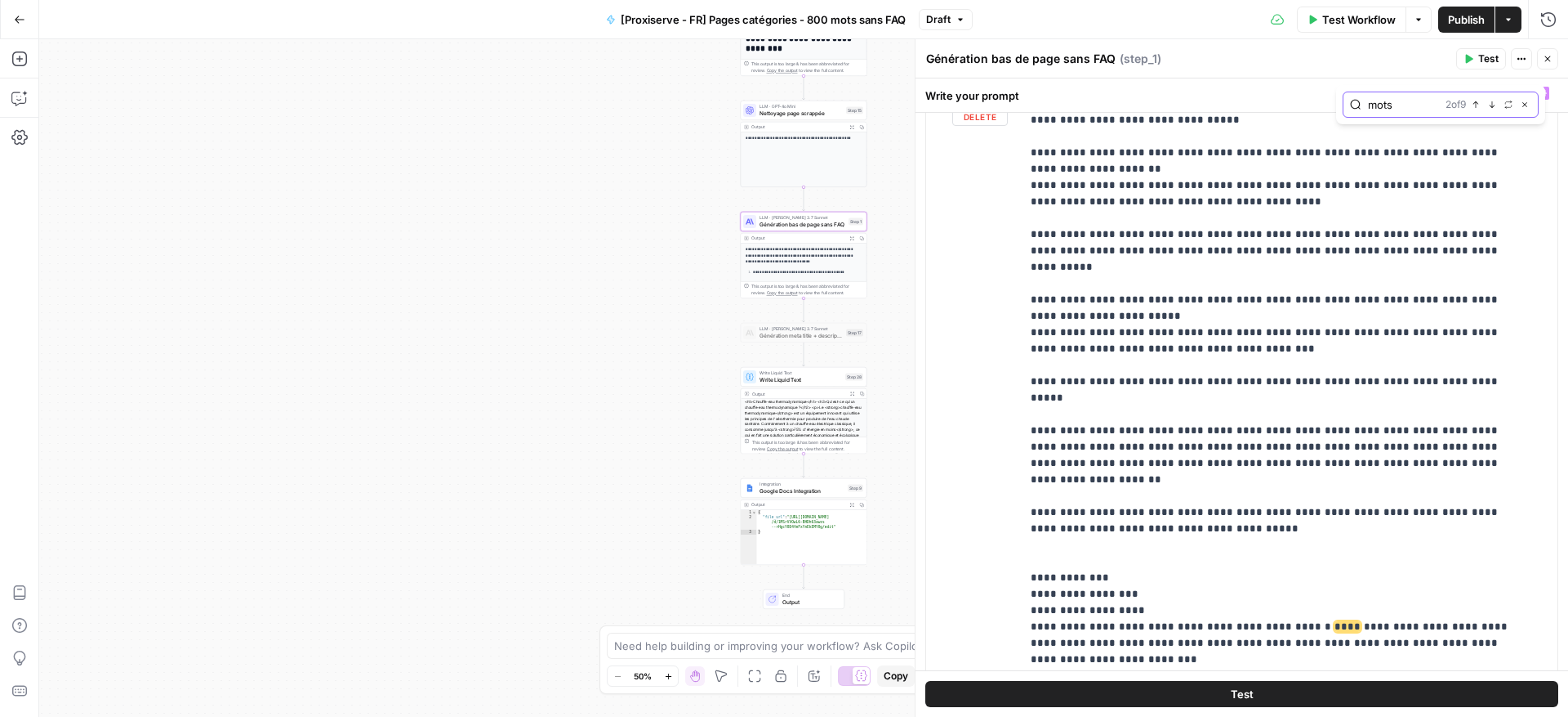
scroll to position [3618, 0]
click at [1491, 105] on icon "button" at bounding box center [1491, 104] width 8 height 8
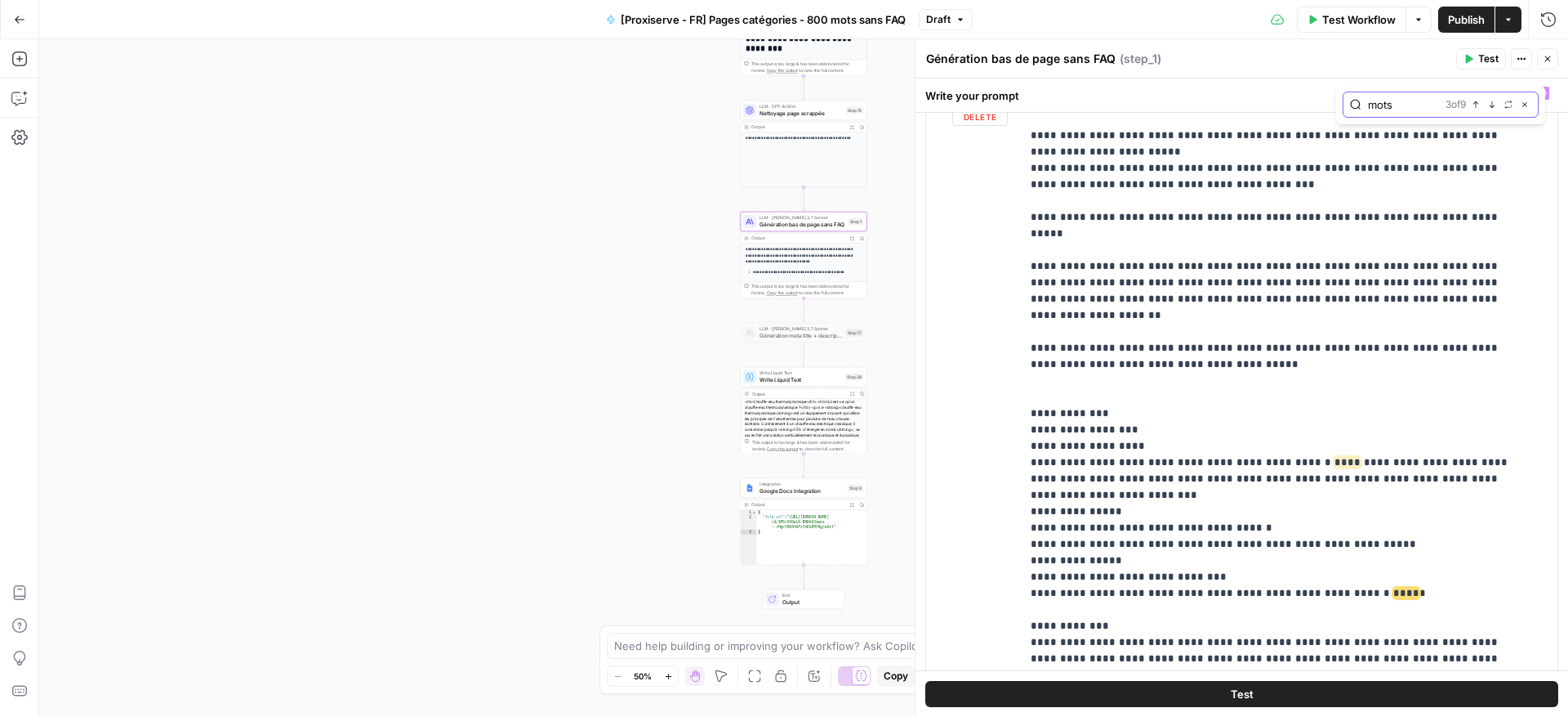
scroll to position [3783, 0]
click at [1491, 105] on icon "button" at bounding box center [1491, 104] width 8 height 8
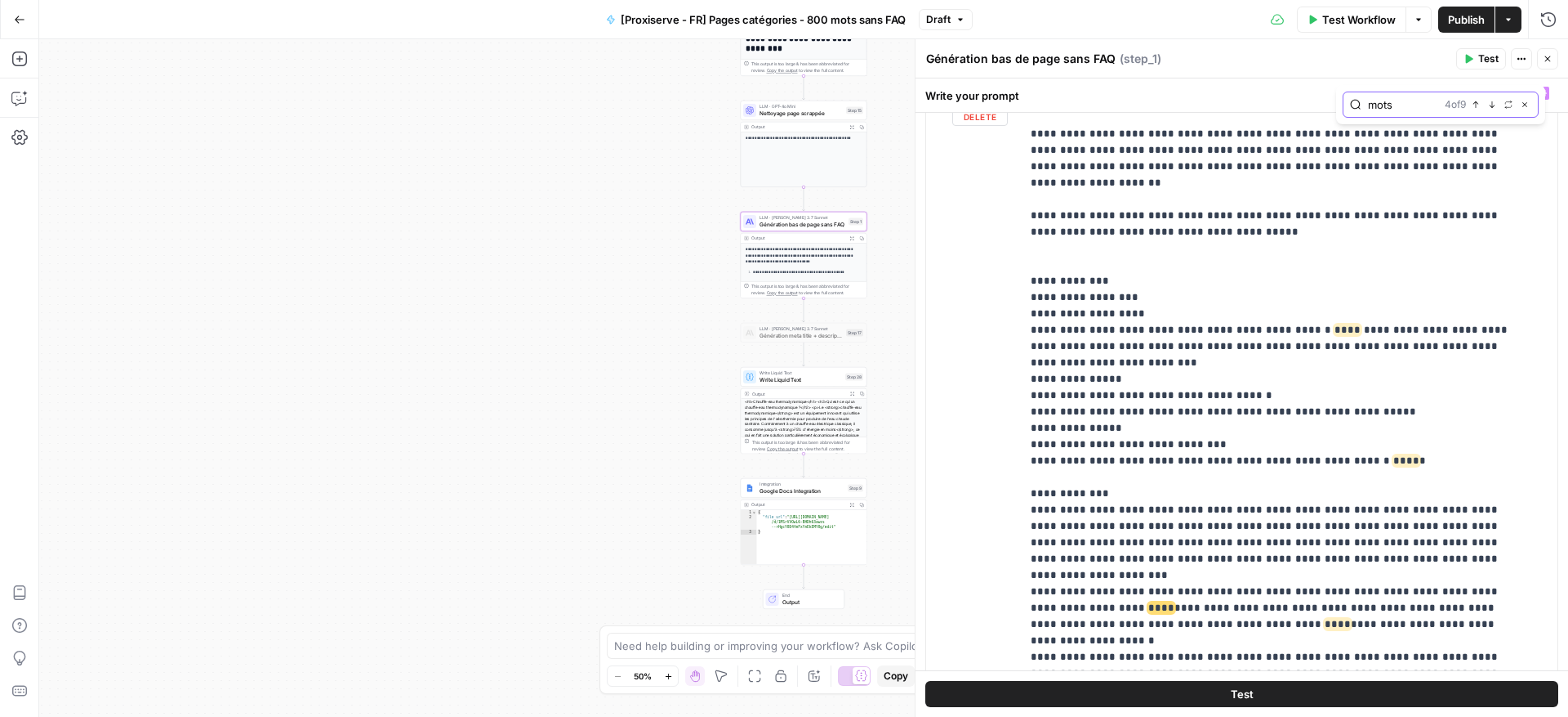
click at [1491, 105] on icon "button" at bounding box center [1491, 104] width 8 height 8
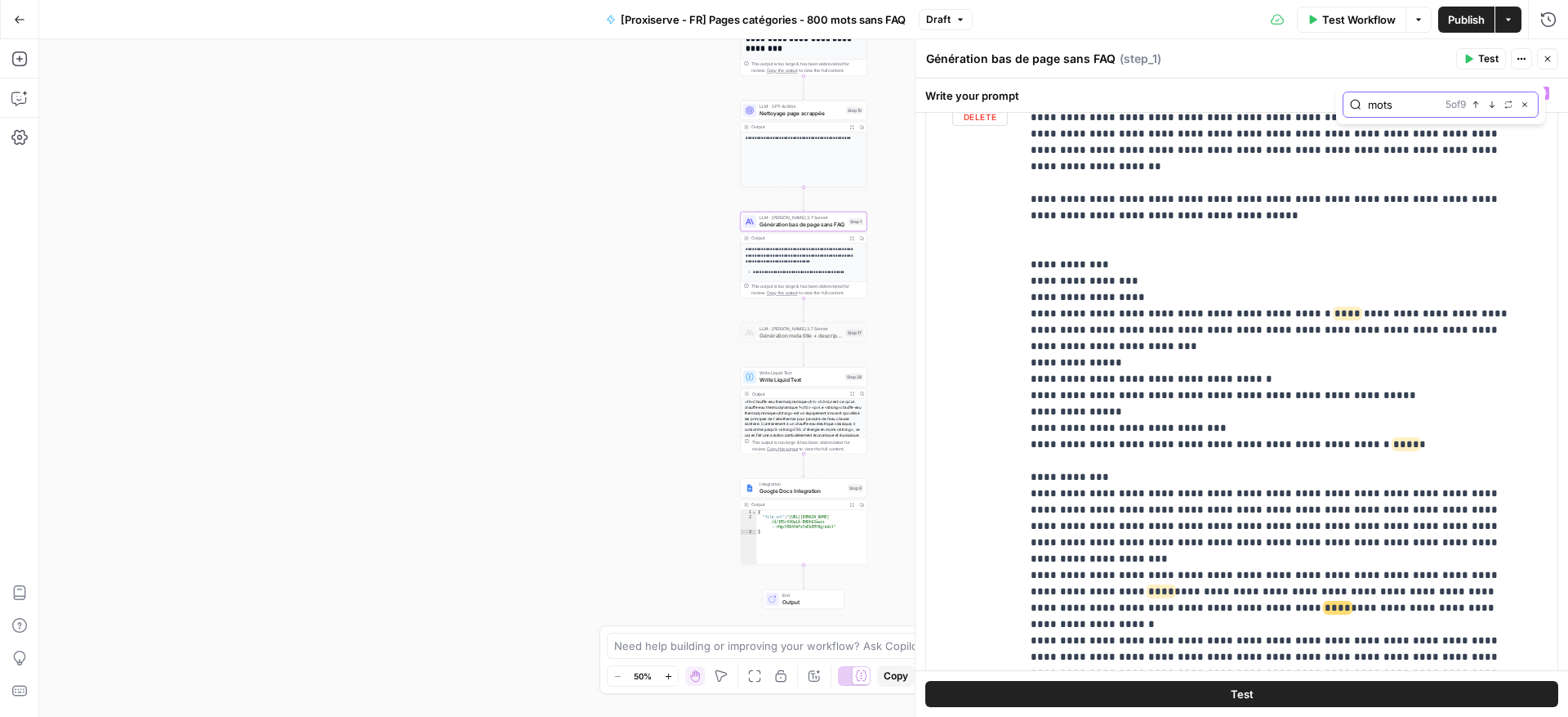
click at [1491, 105] on icon "button" at bounding box center [1491, 104] width 8 height 8
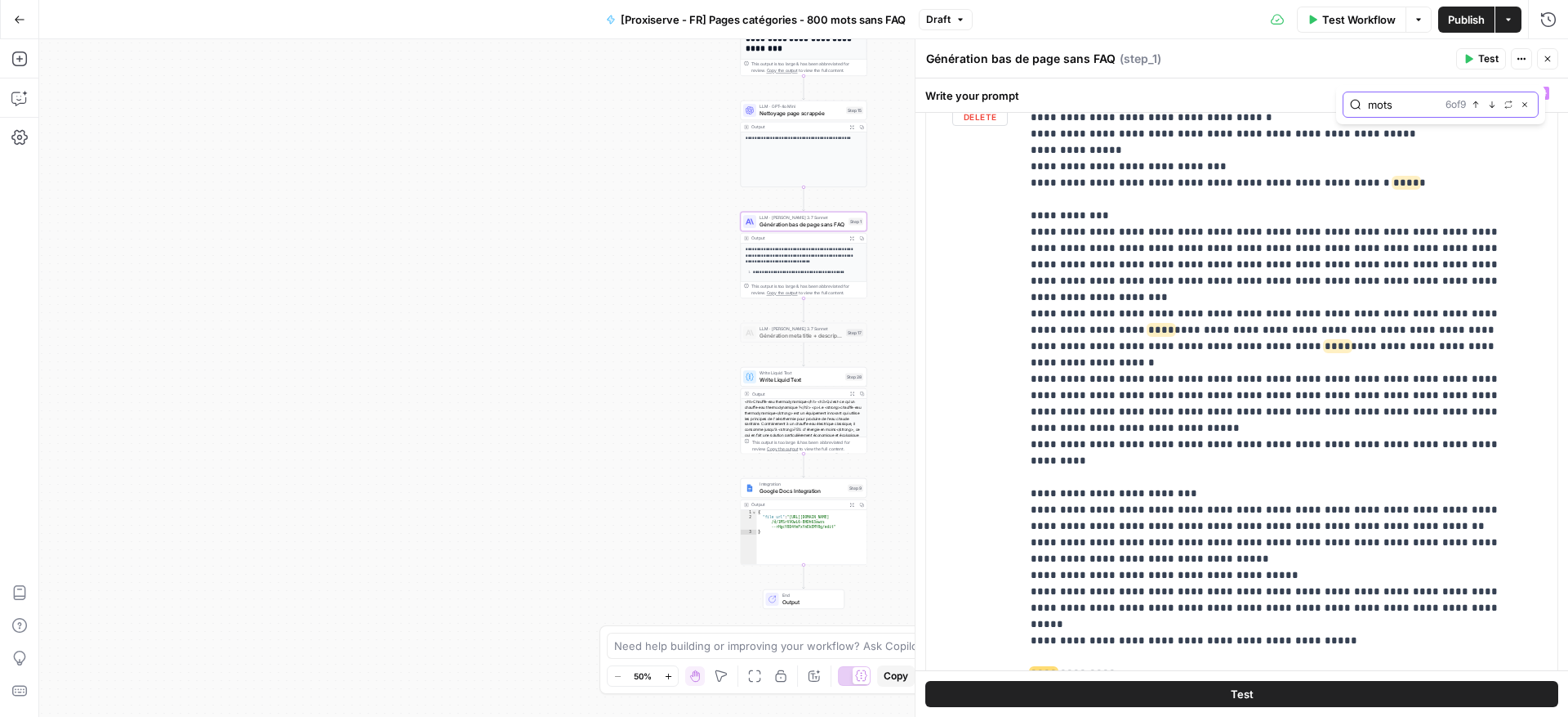
click at [1491, 105] on icon "button" at bounding box center [1491, 104] width 8 height 8
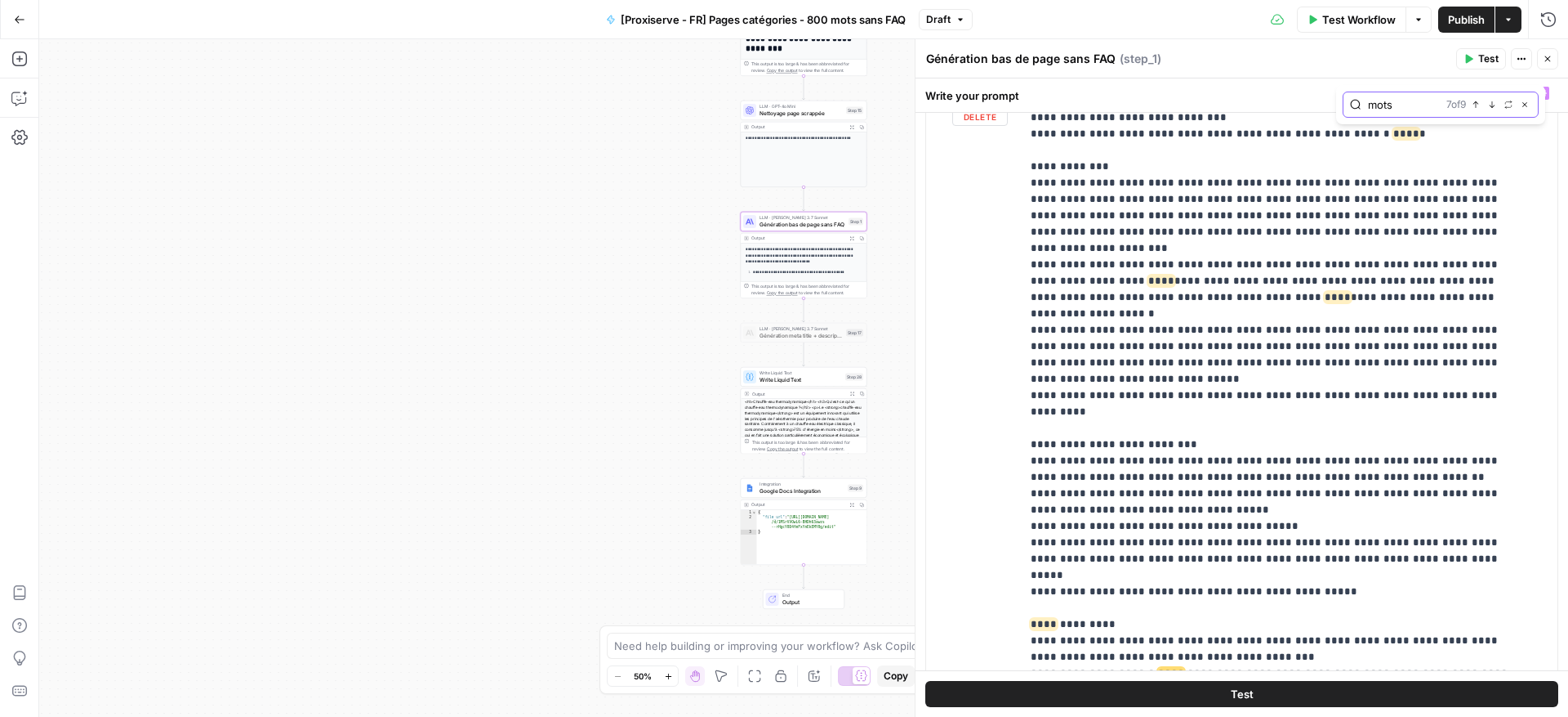
click at [1491, 105] on icon "button" at bounding box center [1491, 104] width 8 height 8
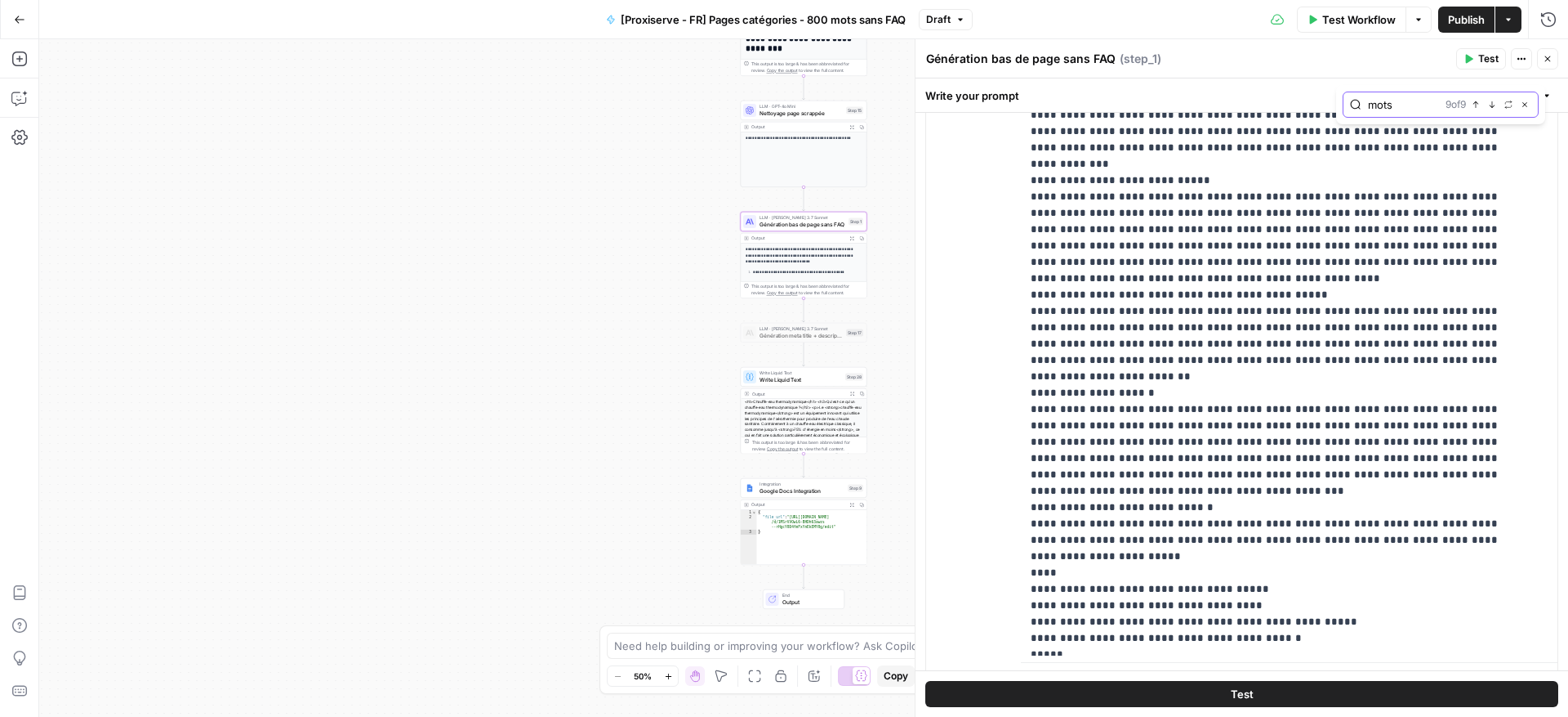
scroll to position [9748, 0]
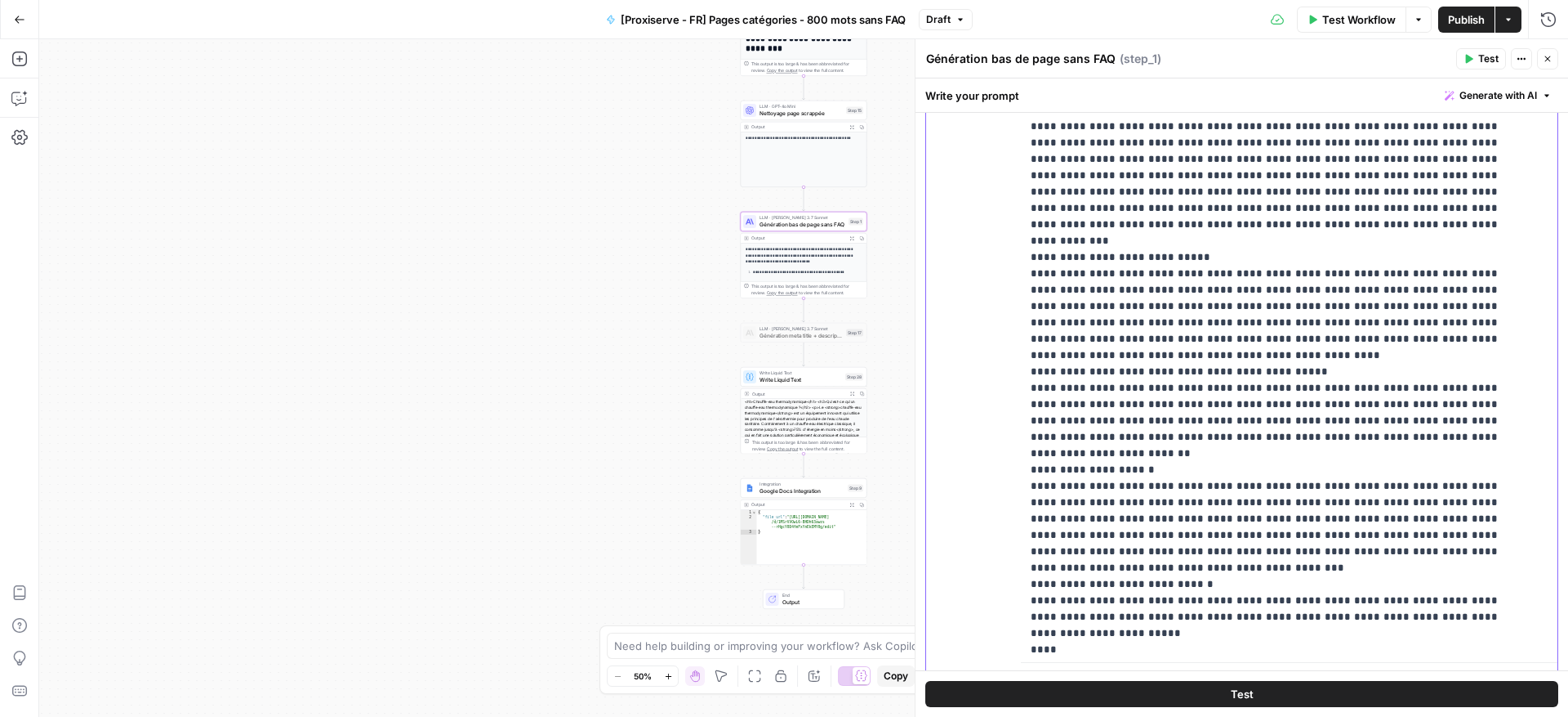
drag, startPoint x: 1258, startPoint y: 224, endPoint x: 1240, endPoint y: 223, distance: 18.0
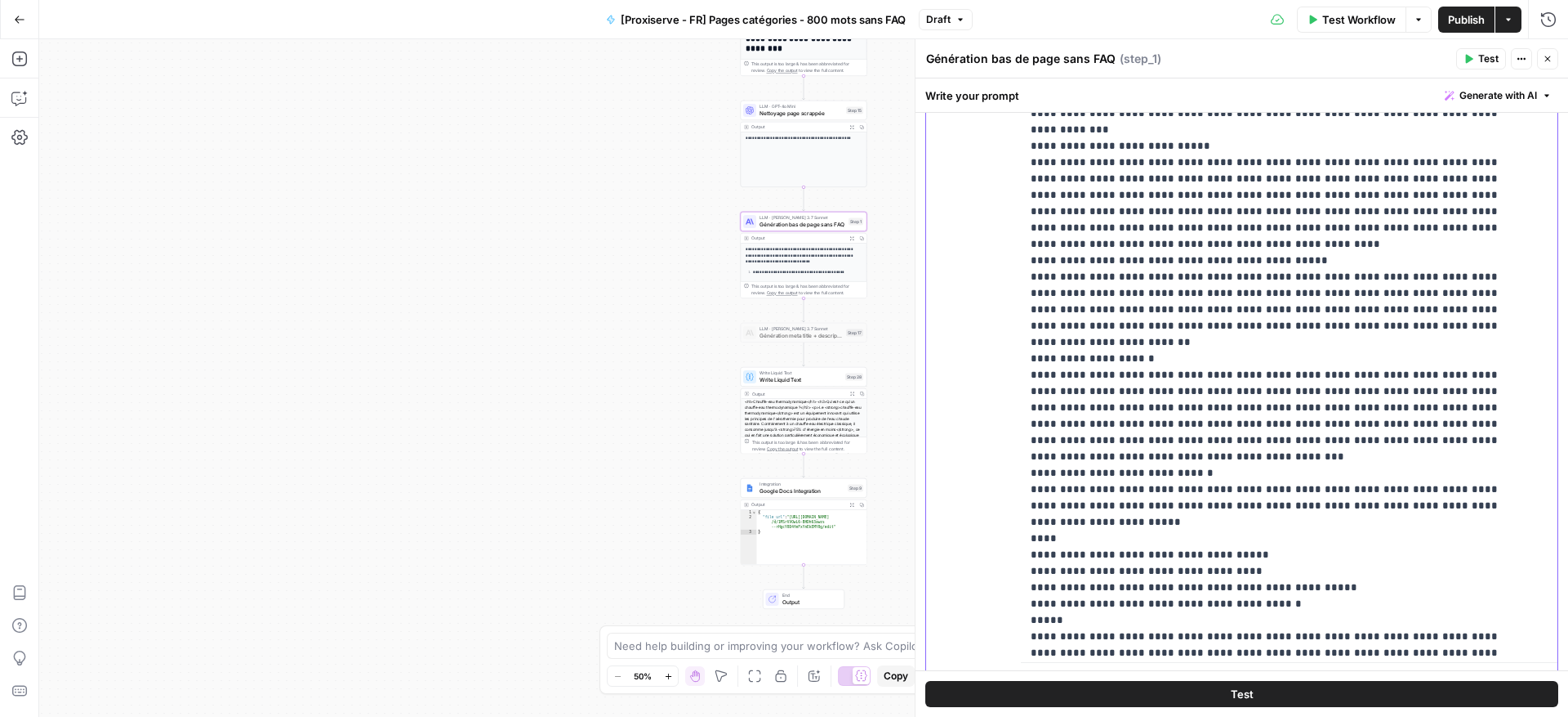
scroll to position [9872, 0]
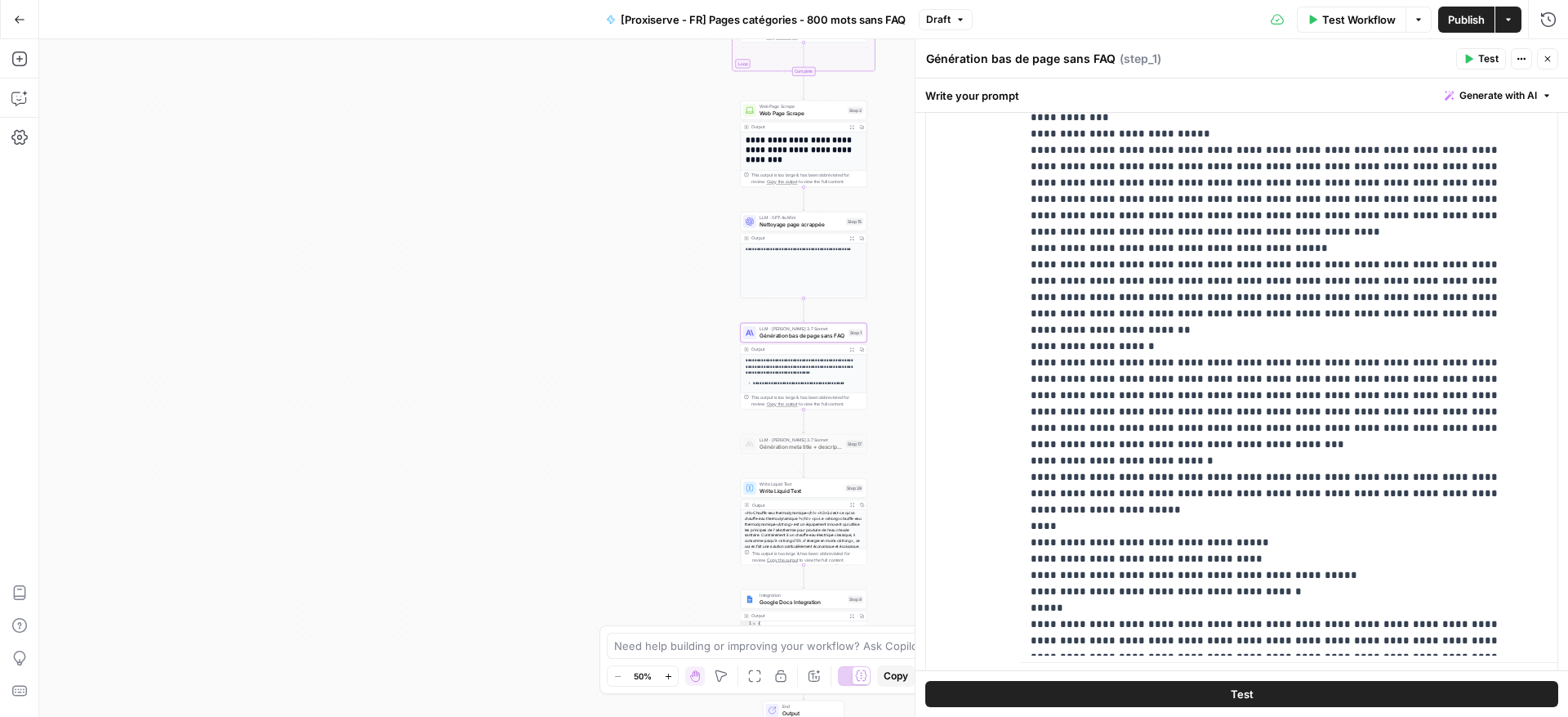
click at [825, 216] on span "LLM · GPT-4o Mini" at bounding box center [801, 216] width 84 height 6
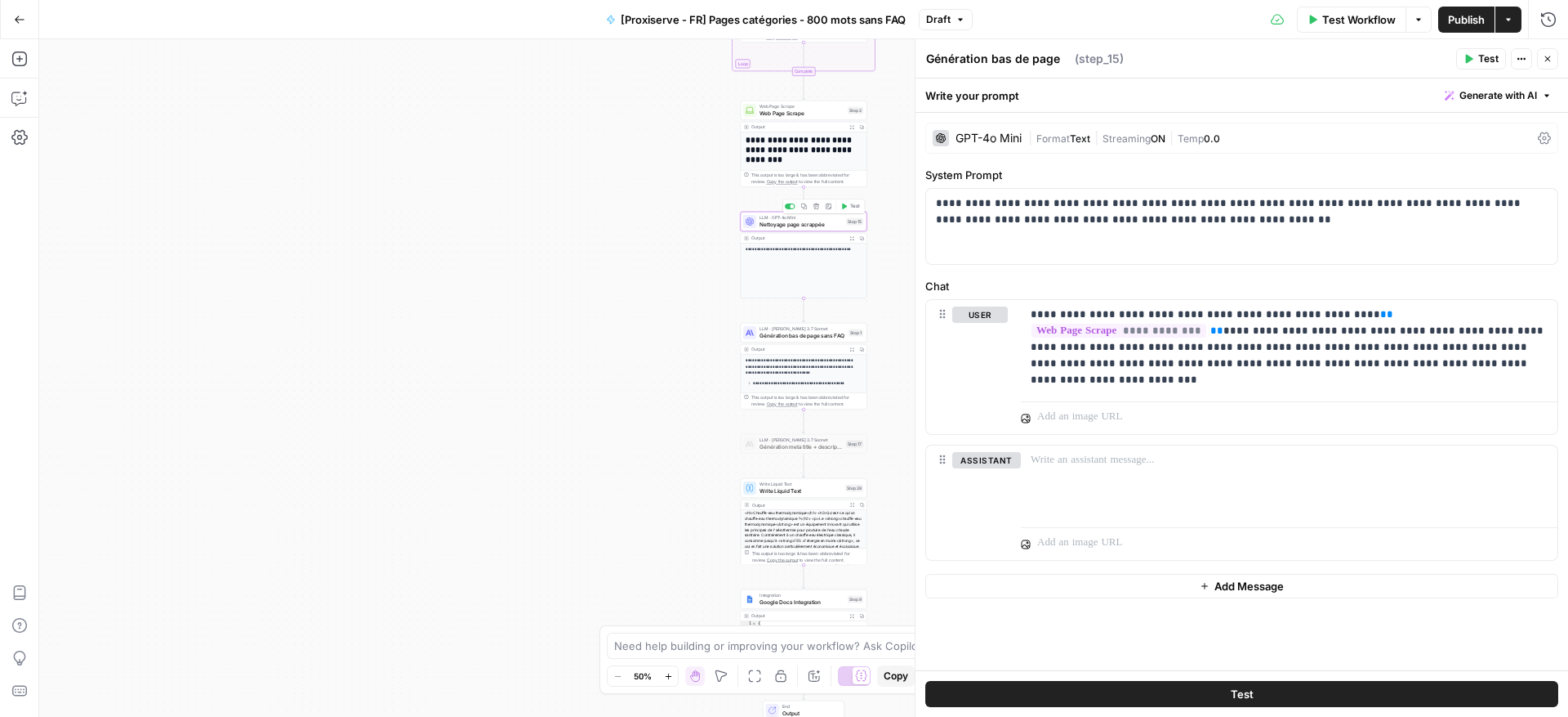
type textarea "Nettoyage page scrappée"
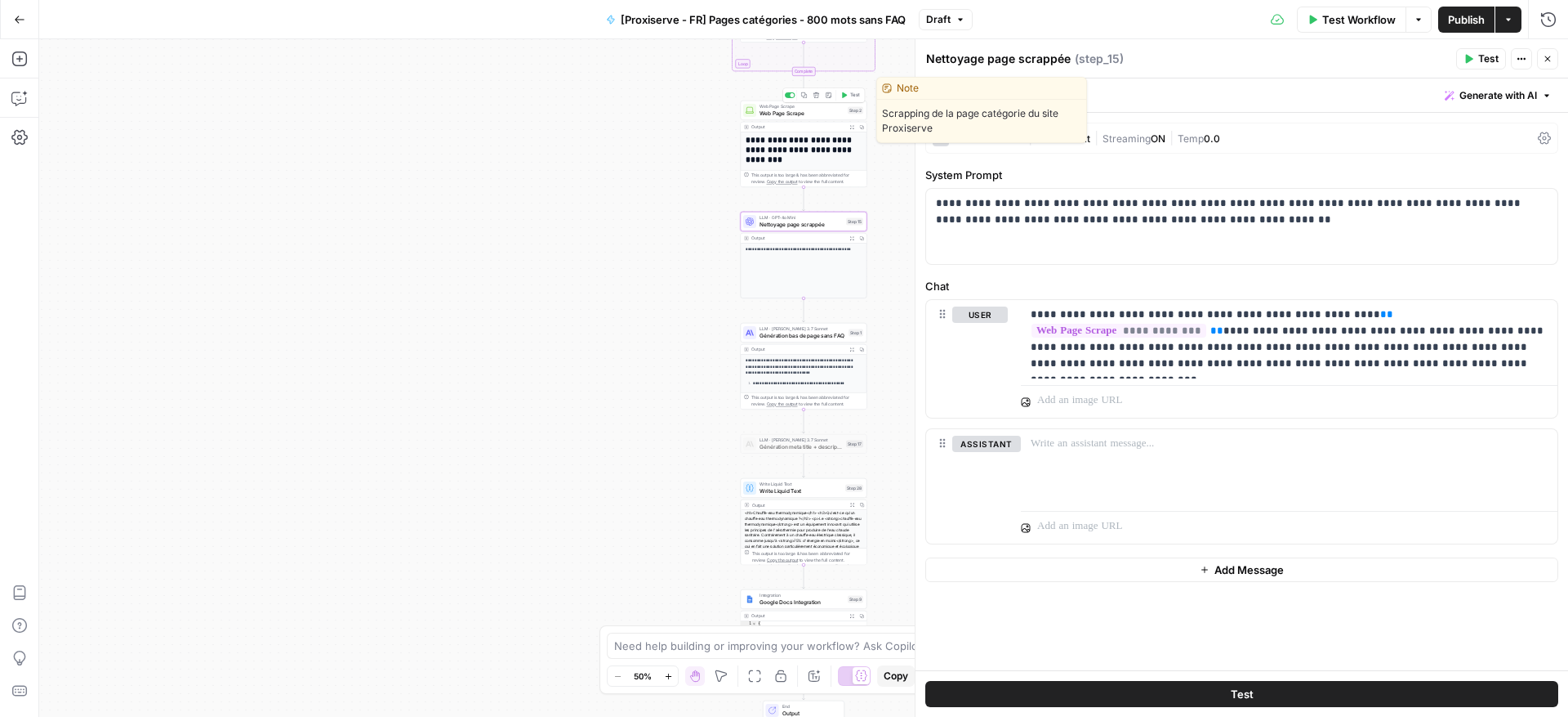
click at [801, 109] on span "Web Page Scrape" at bounding box center [802, 113] width 85 height 8
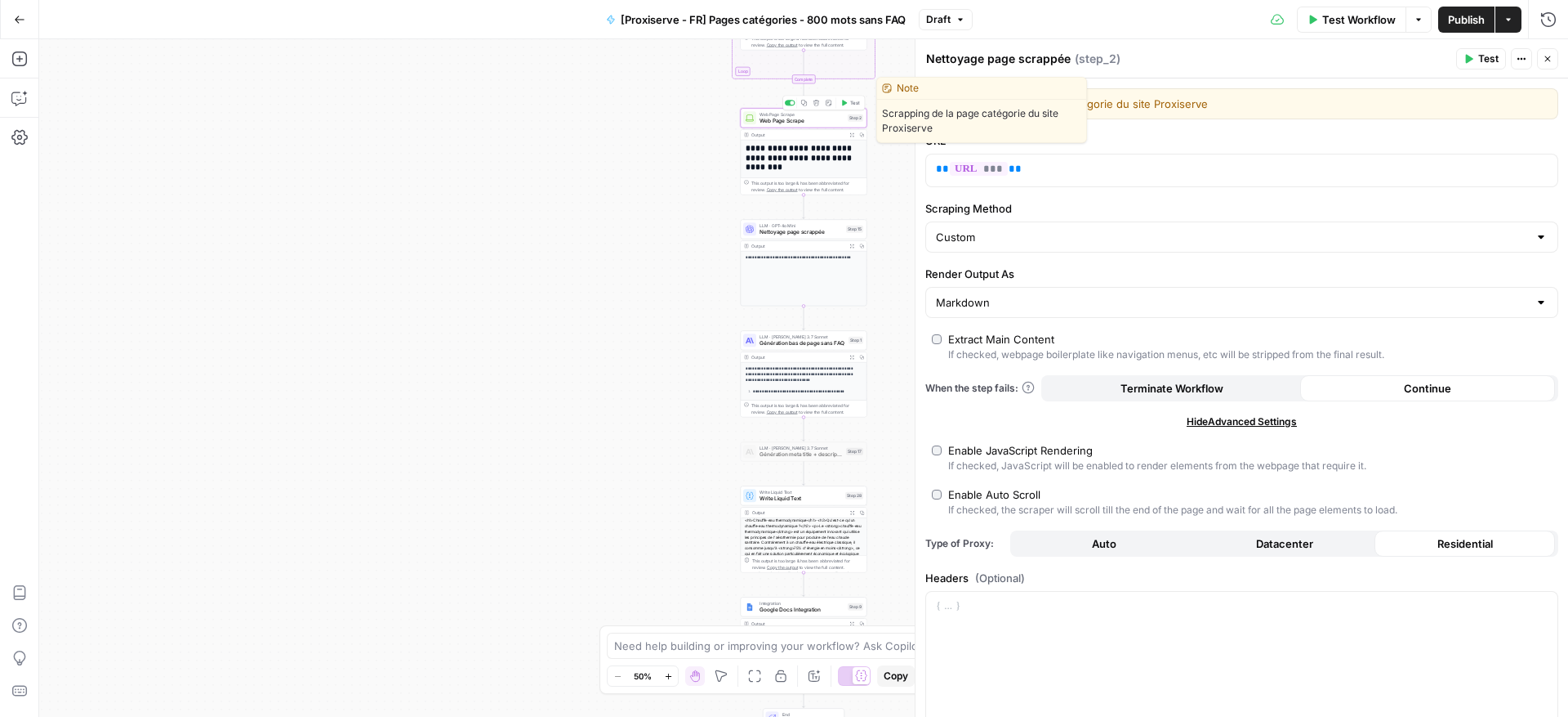
type textarea "Web Page Scrape"
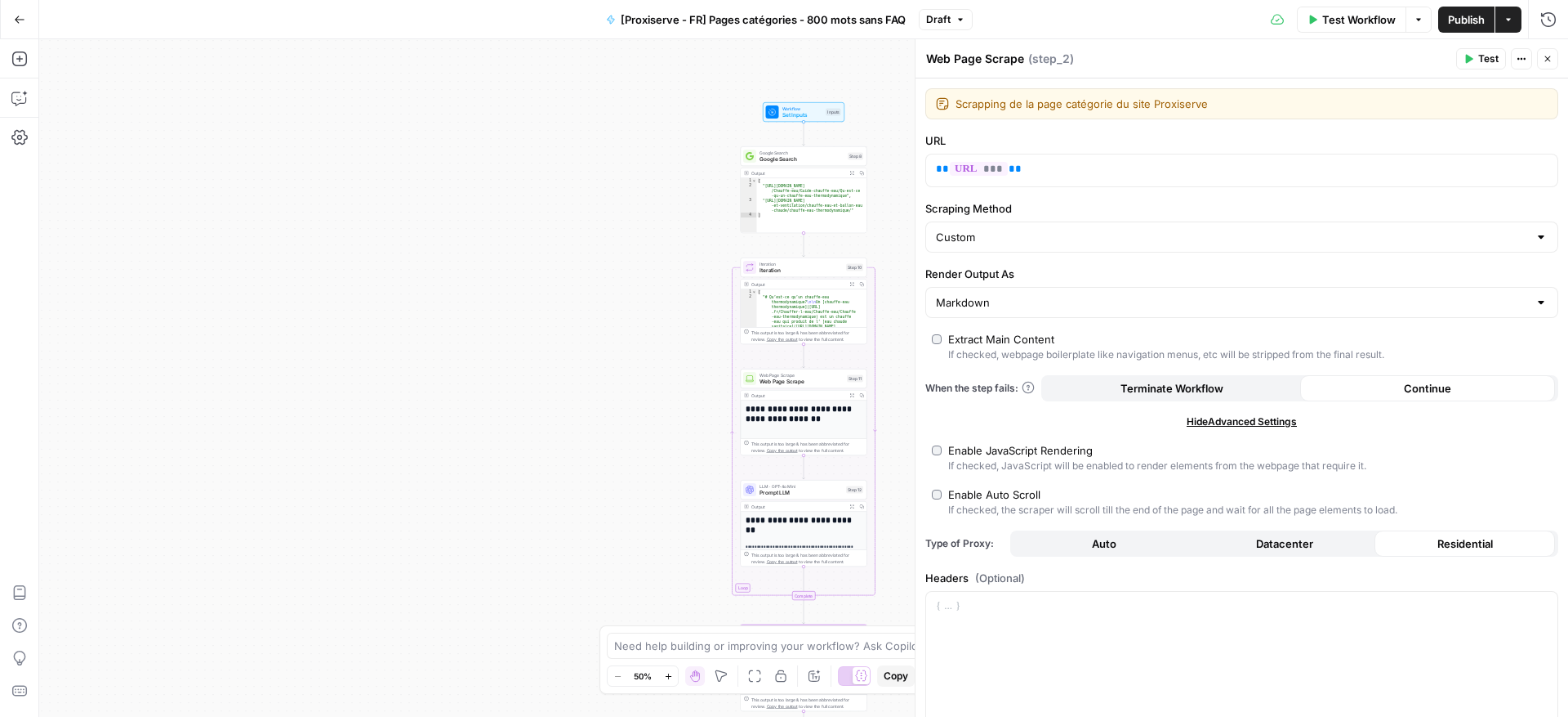
click at [799, 264] on span "Iteration" at bounding box center [801, 263] width 84 height 6
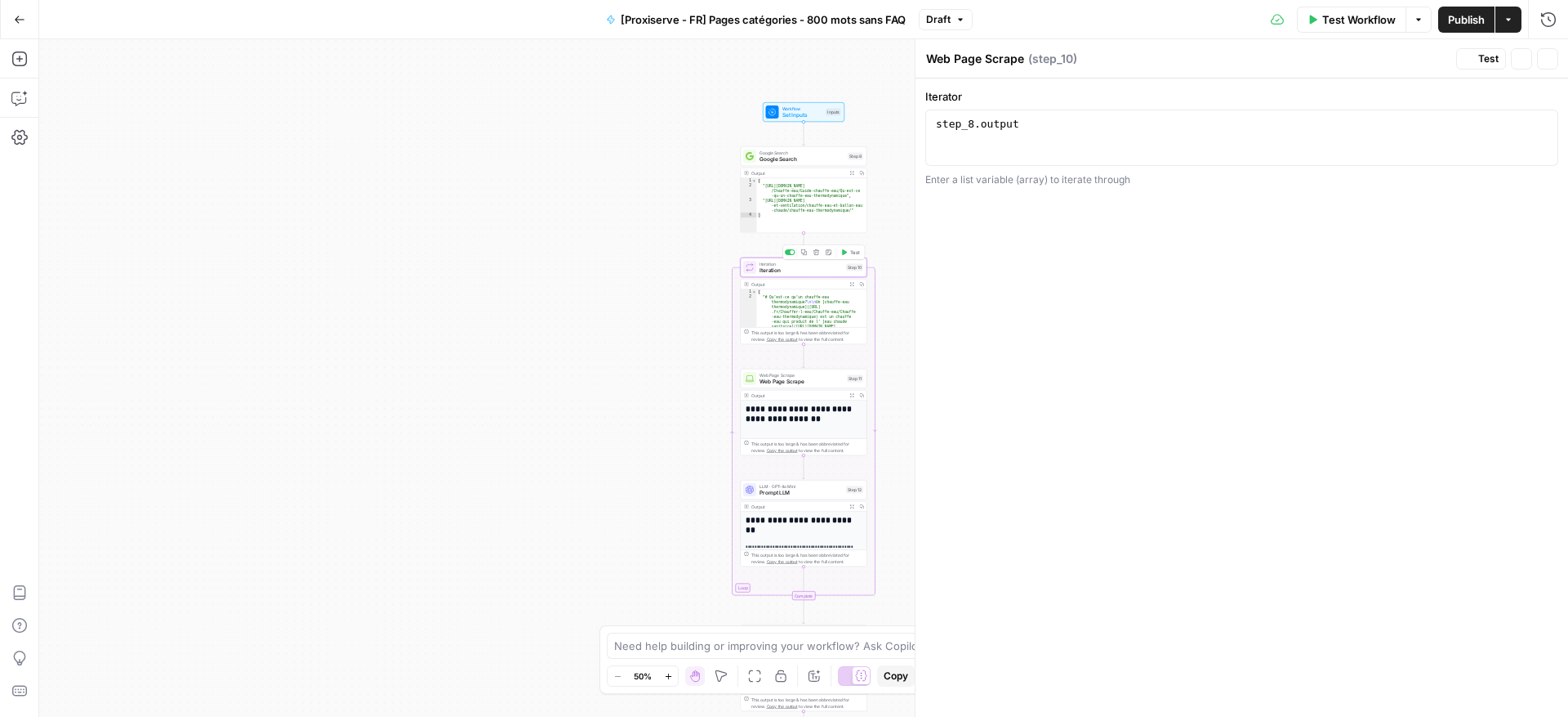
type textarea "Iteration"
click at [806, 155] on span "Google Search" at bounding box center [802, 158] width 85 height 8
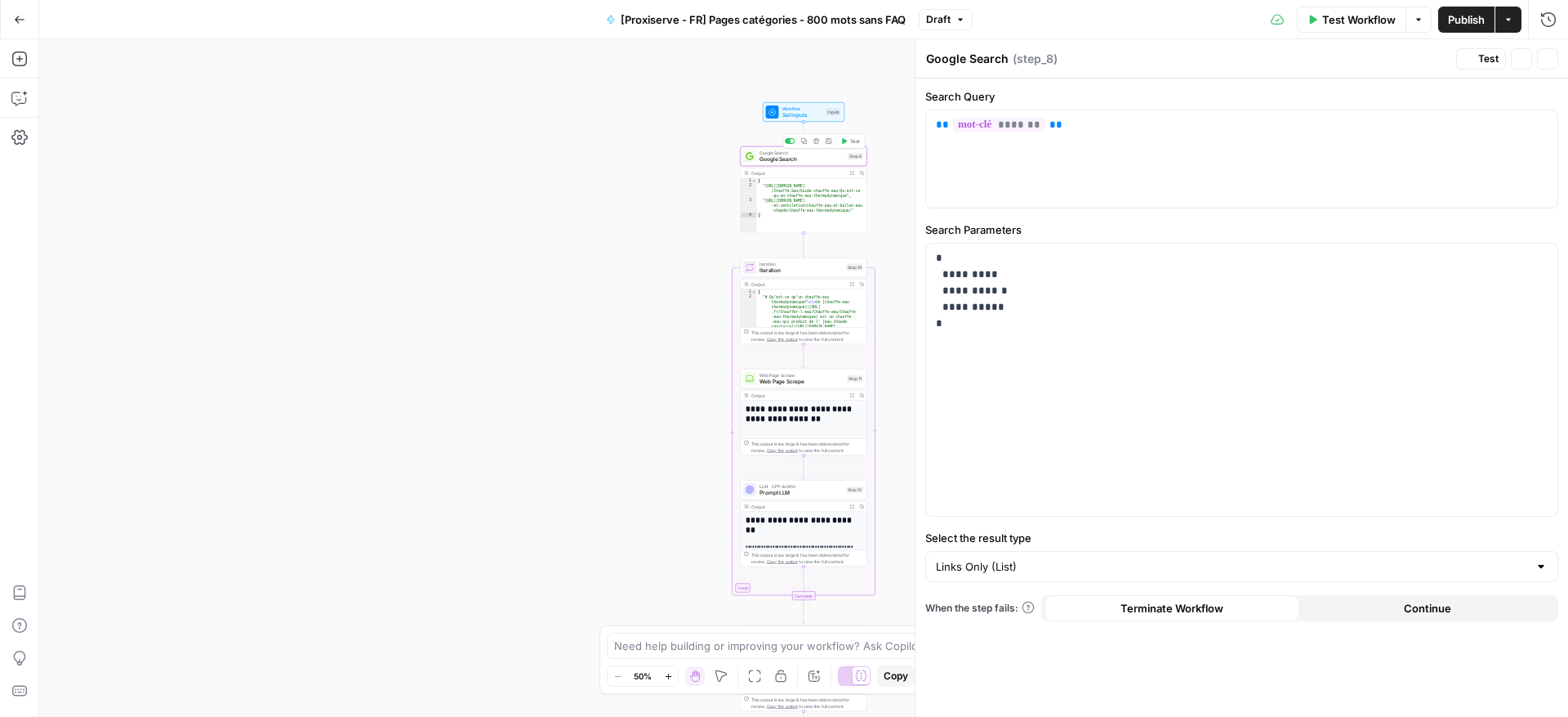
click at [810, 111] on span "Set Inputs" at bounding box center [803, 114] width 40 height 8
drag, startPoint x: 1545, startPoint y: 59, endPoint x: 1474, endPoint y: 26, distance: 78.3
click at [1545, 58] on icon "button" at bounding box center [1547, 58] width 10 height 10
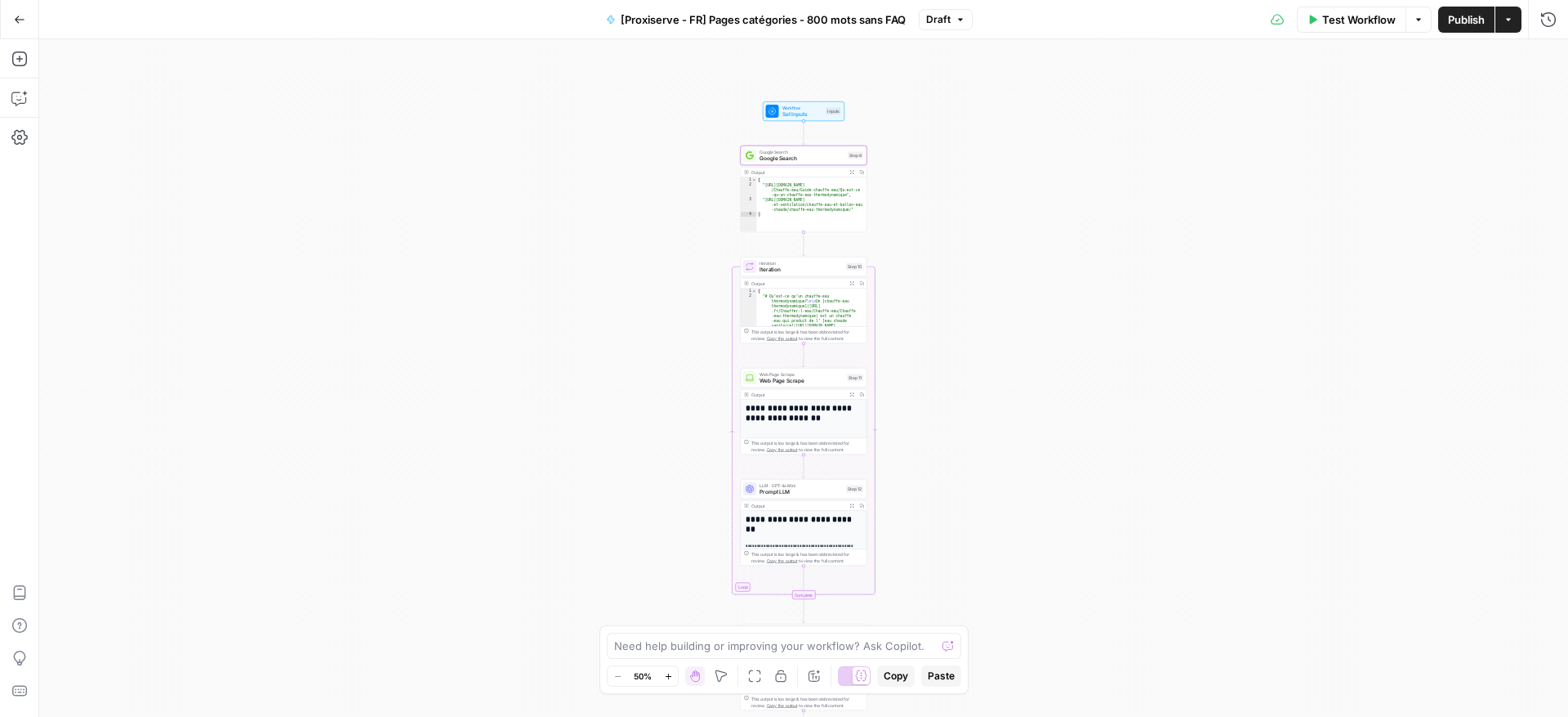
click at [1470, 21] on span "Publish" at bounding box center [1467, 19] width 37 height 17
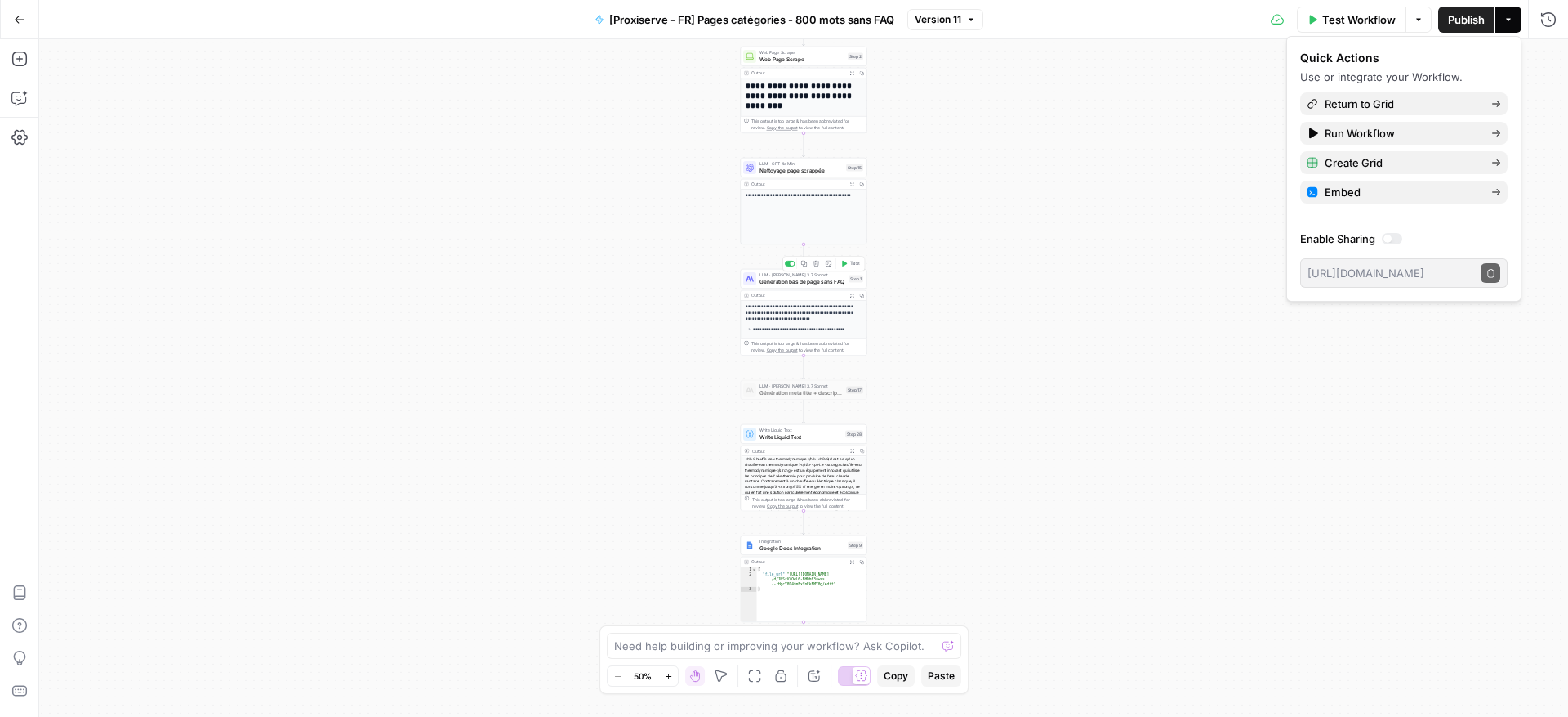
click at [799, 281] on span "Génération bas de page sans FAQ" at bounding box center [803, 281] width 86 height 8
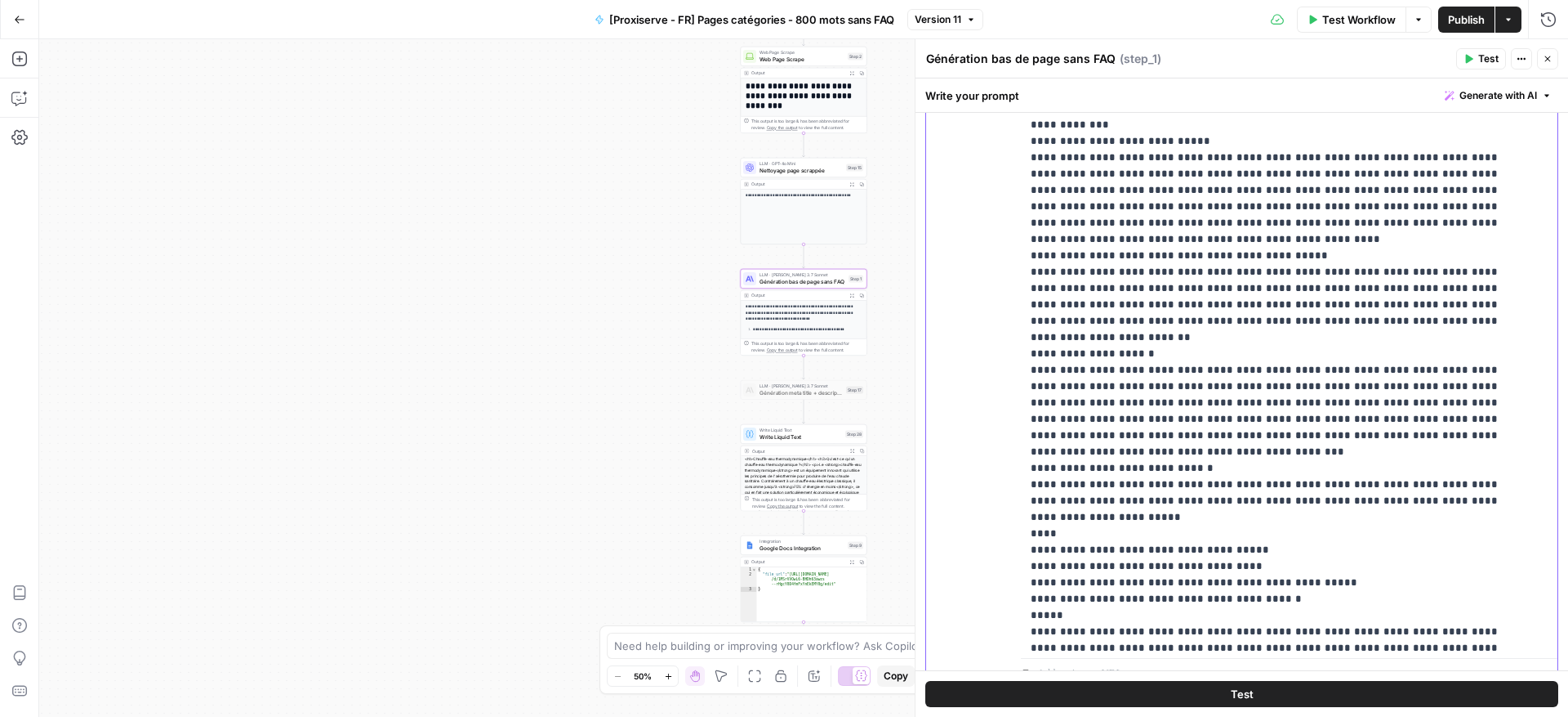
scroll to position [9851, 0]
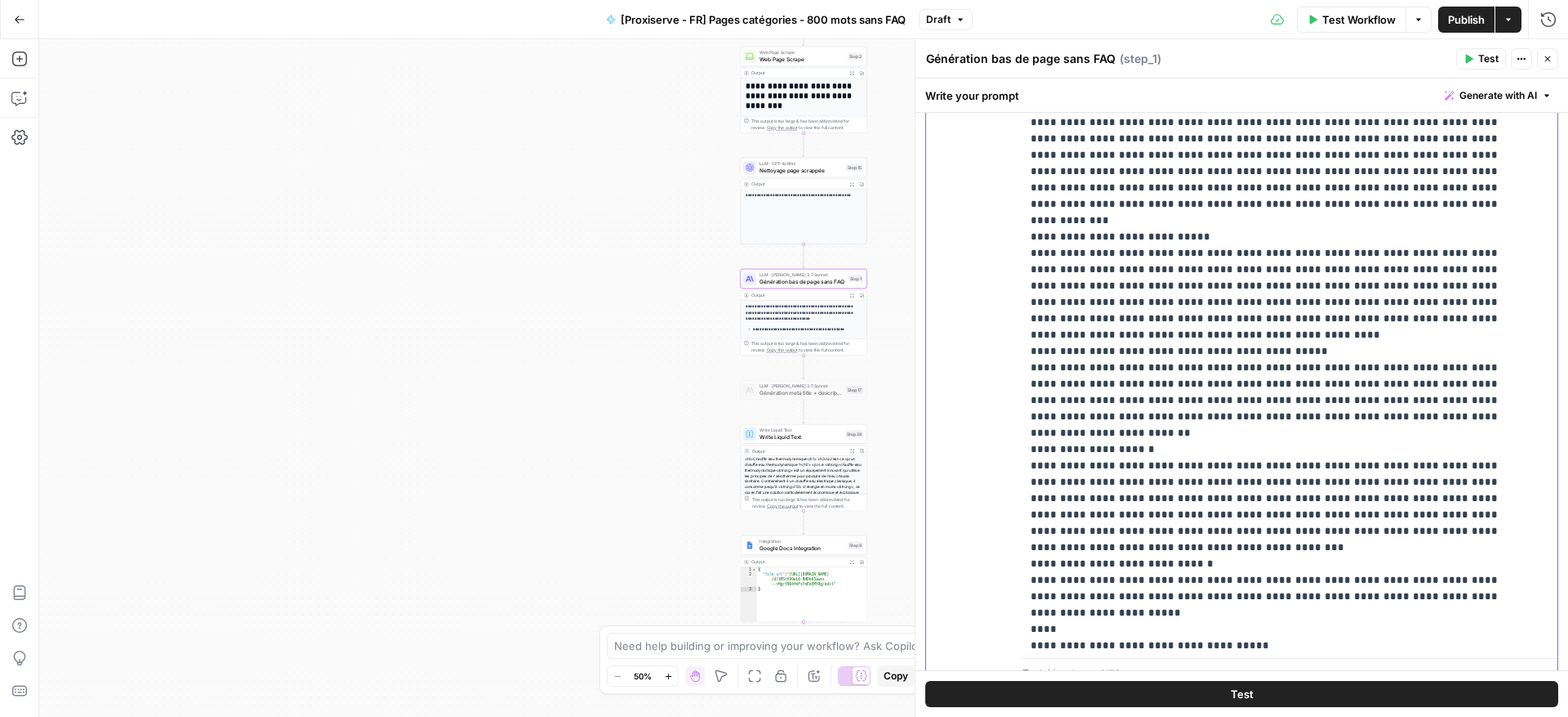
scroll to position [9749, 0]
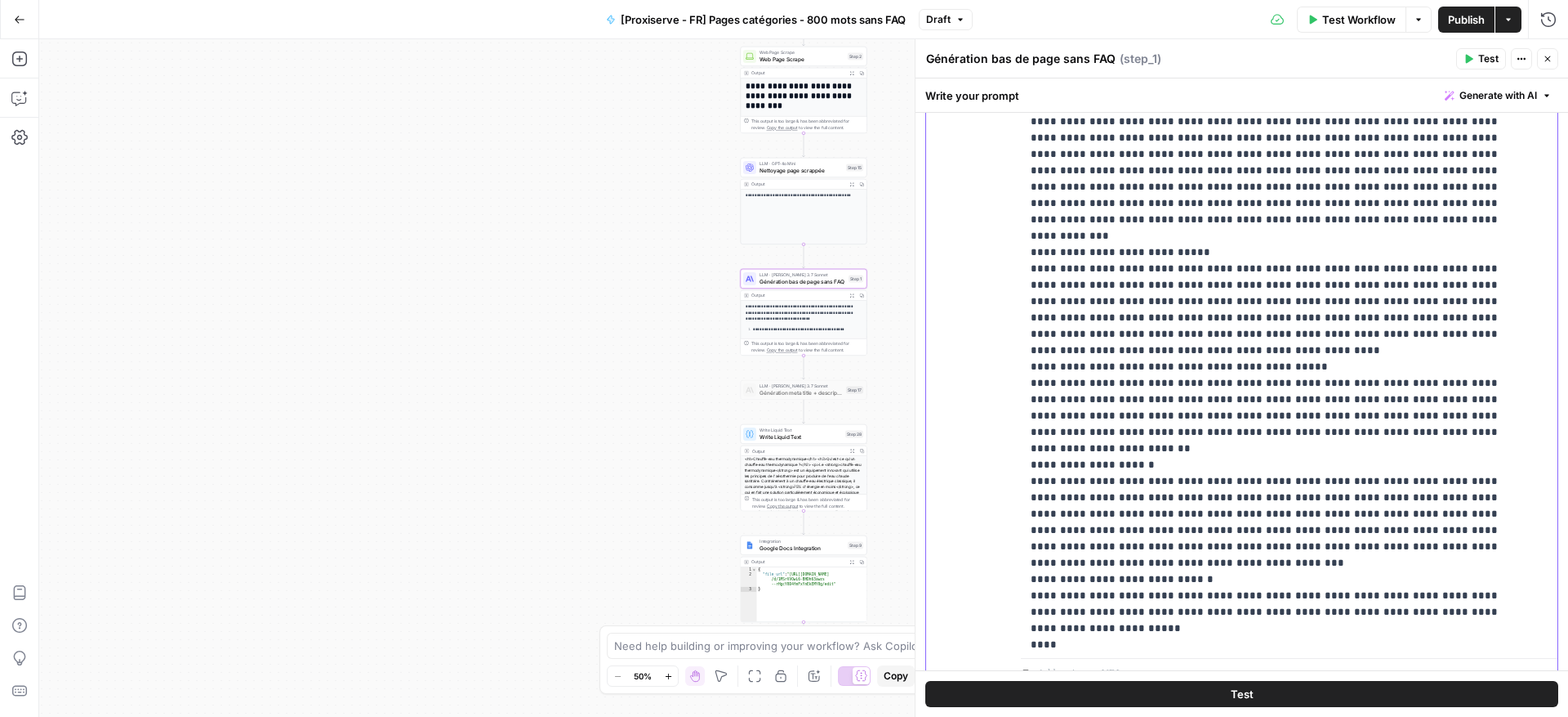
drag, startPoint x: 1096, startPoint y: 531, endPoint x: 1115, endPoint y: 531, distance: 19.0
click at [1465, 17] on span "Publish" at bounding box center [1467, 19] width 37 height 17
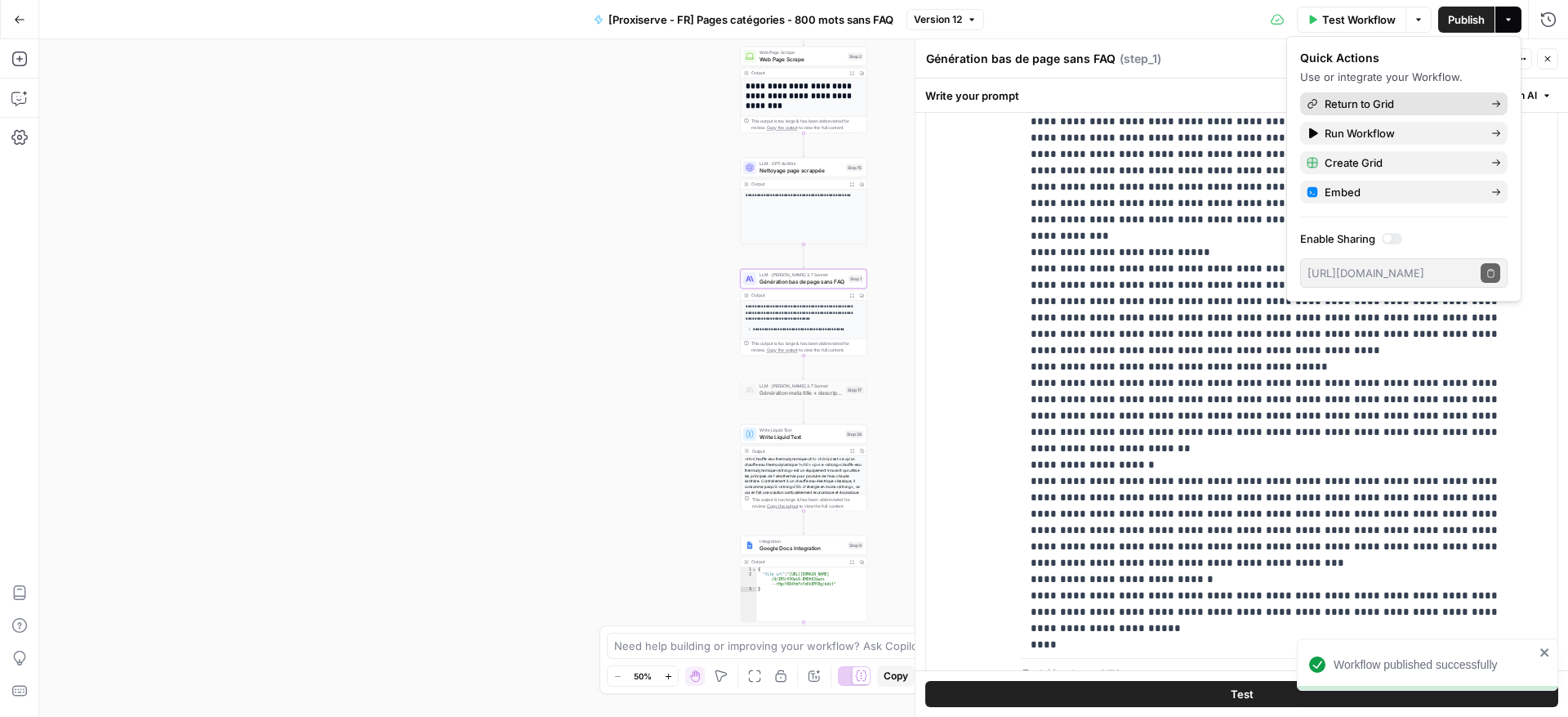
click at [1437, 102] on span "Return to Grid" at bounding box center [1401, 104] width 154 height 17
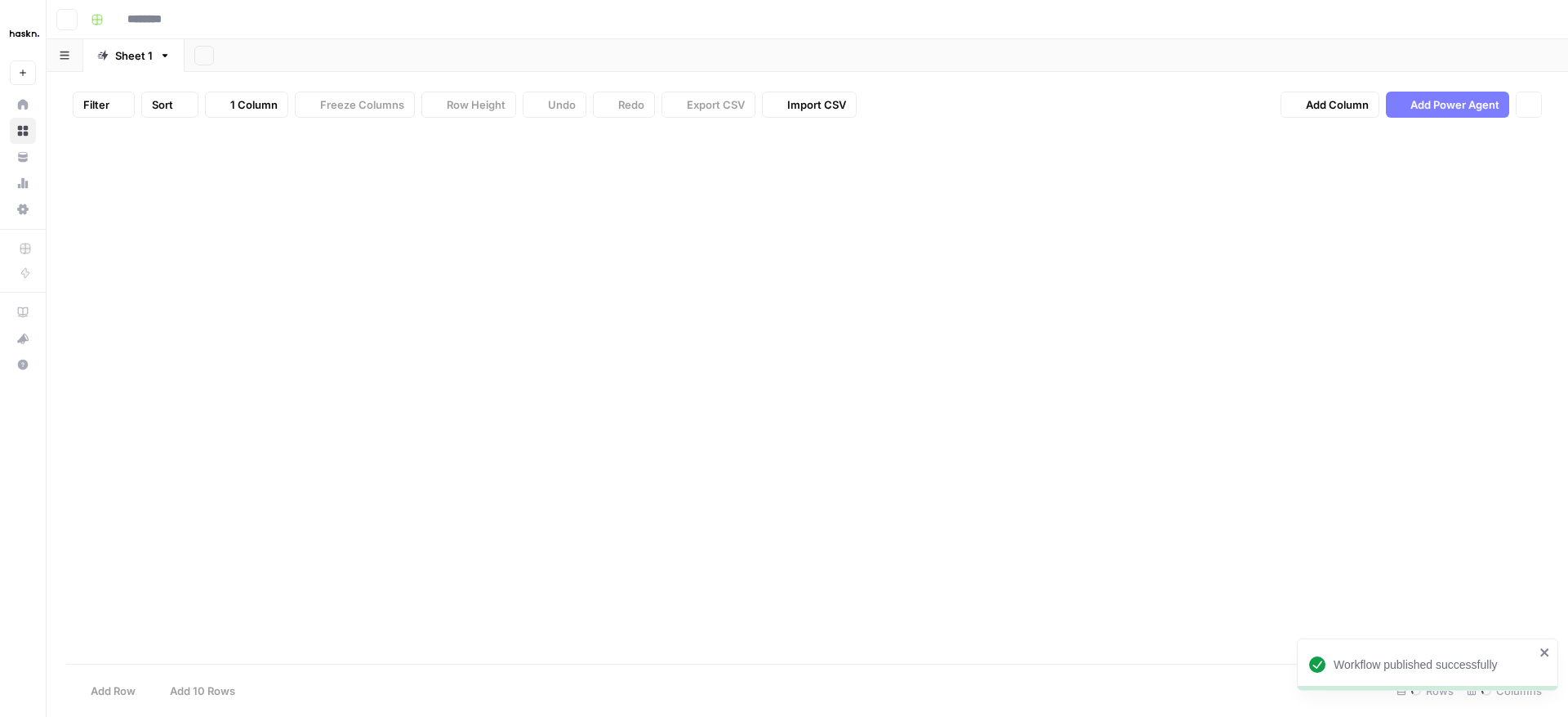
type input "**********"
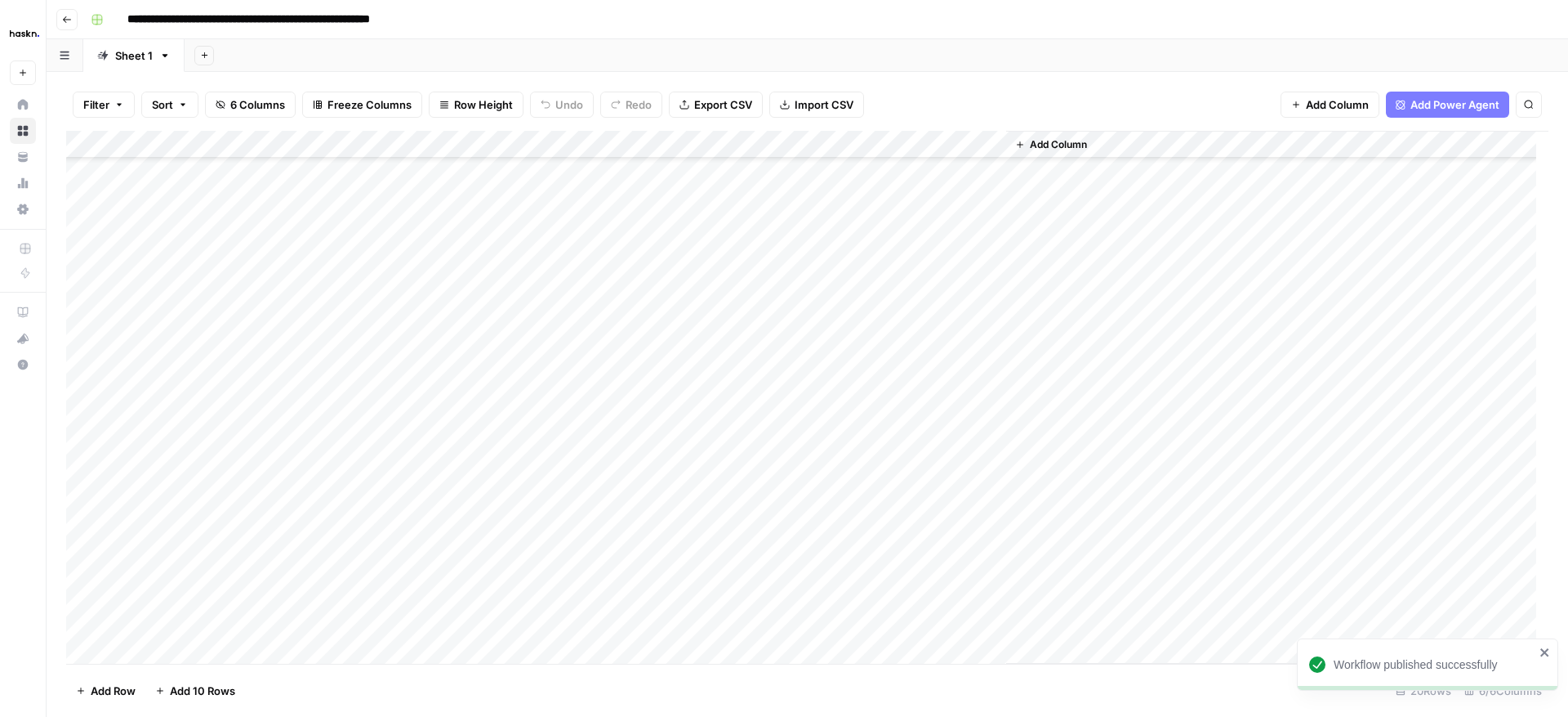
scroll to position [77, 0]
click at [841, 566] on div "Add Column" at bounding box center [807, 398] width 1483 height 533
click at [888, 563] on div "Add Column" at bounding box center [807, 398] width 1483 height 533
click at [966, 560] on div "Add Column" at bounding box center [807, 398] width 1483 height 533
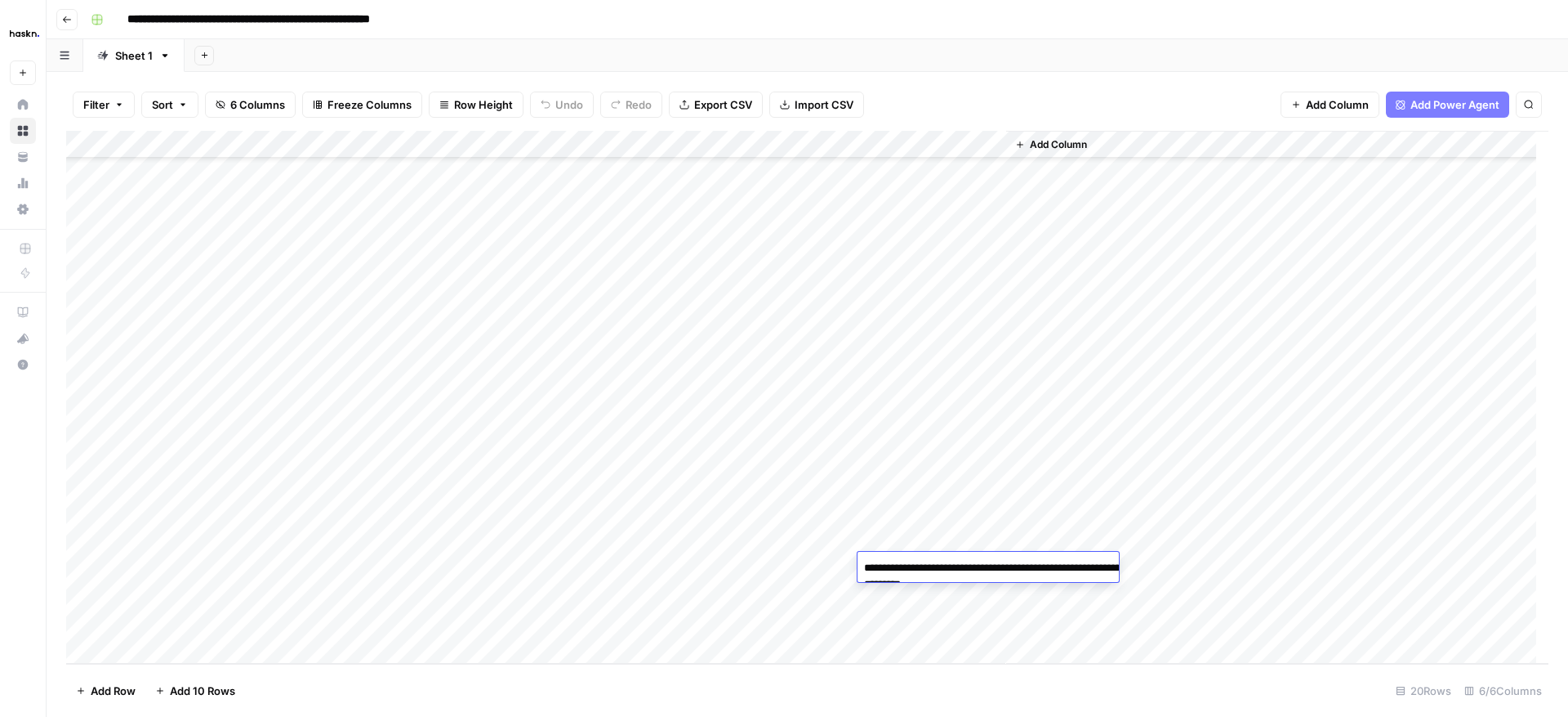
click at [966, 560] on textarea "**********" at bounding box center [1021, 576] width 327 height 40
click at [842, 594] on div "Add Column" at bounding box center [807, 398] width 1483 height 533
click at [938, 588] on div "Add Column" at bounding box center [807, 398] width 1483 height 533
click at [938, 587] on div "Add Column" at bounding box center [807, 398] width 1483 height 533
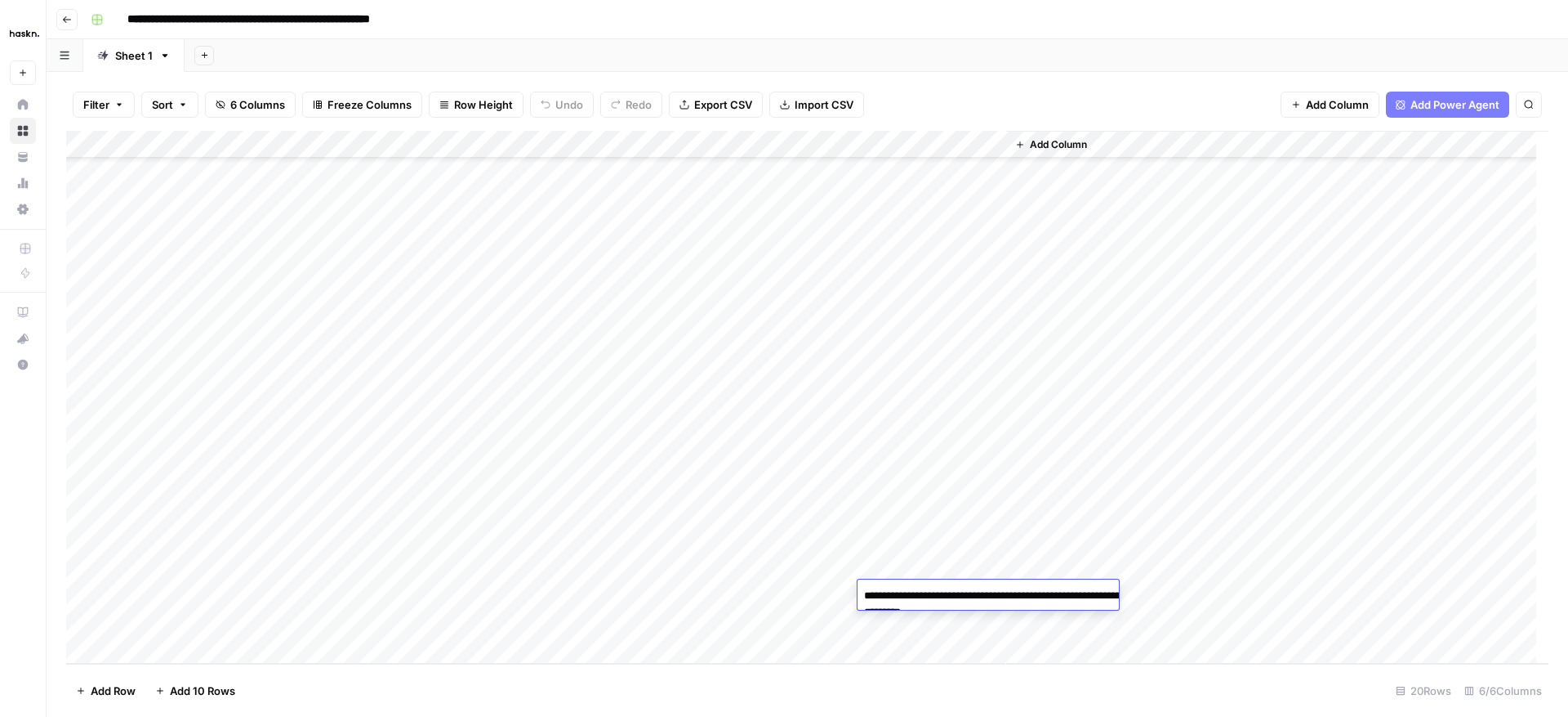
click at [938, 587] on textarea "**********" at bounding box center [1021, 604] width 327 height 40
click at [1165, 494] on div "Add Column" at bounding box center [1277, 398] width 543 height 533
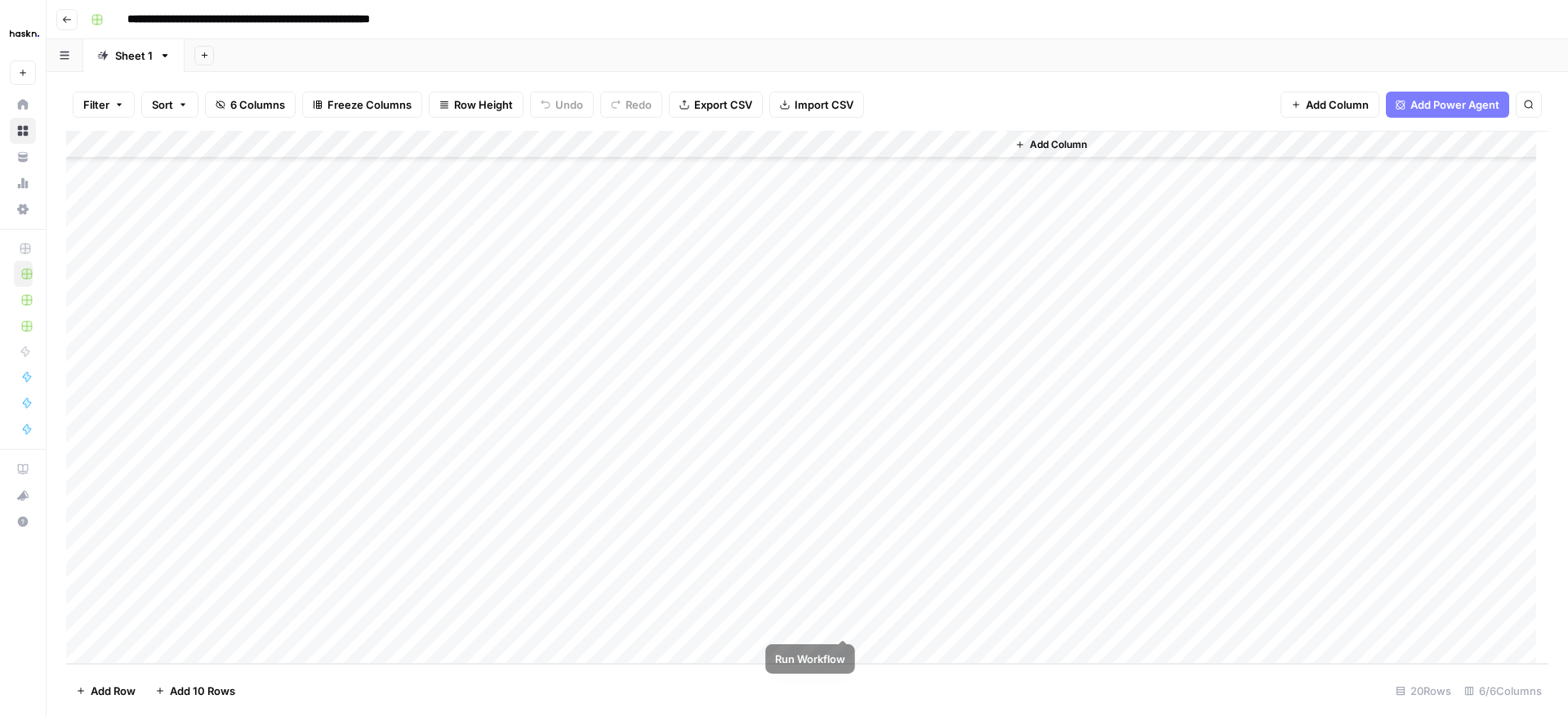
click at [849, 621] on div "Add Column" at bounding box center [807, 398] width 1483 height 533
click at [921, 623] on div "Add Column" at bounding box center [807, 398] width 1483 height 533
